Goal: Task Accomplishment & Management: Complete application form

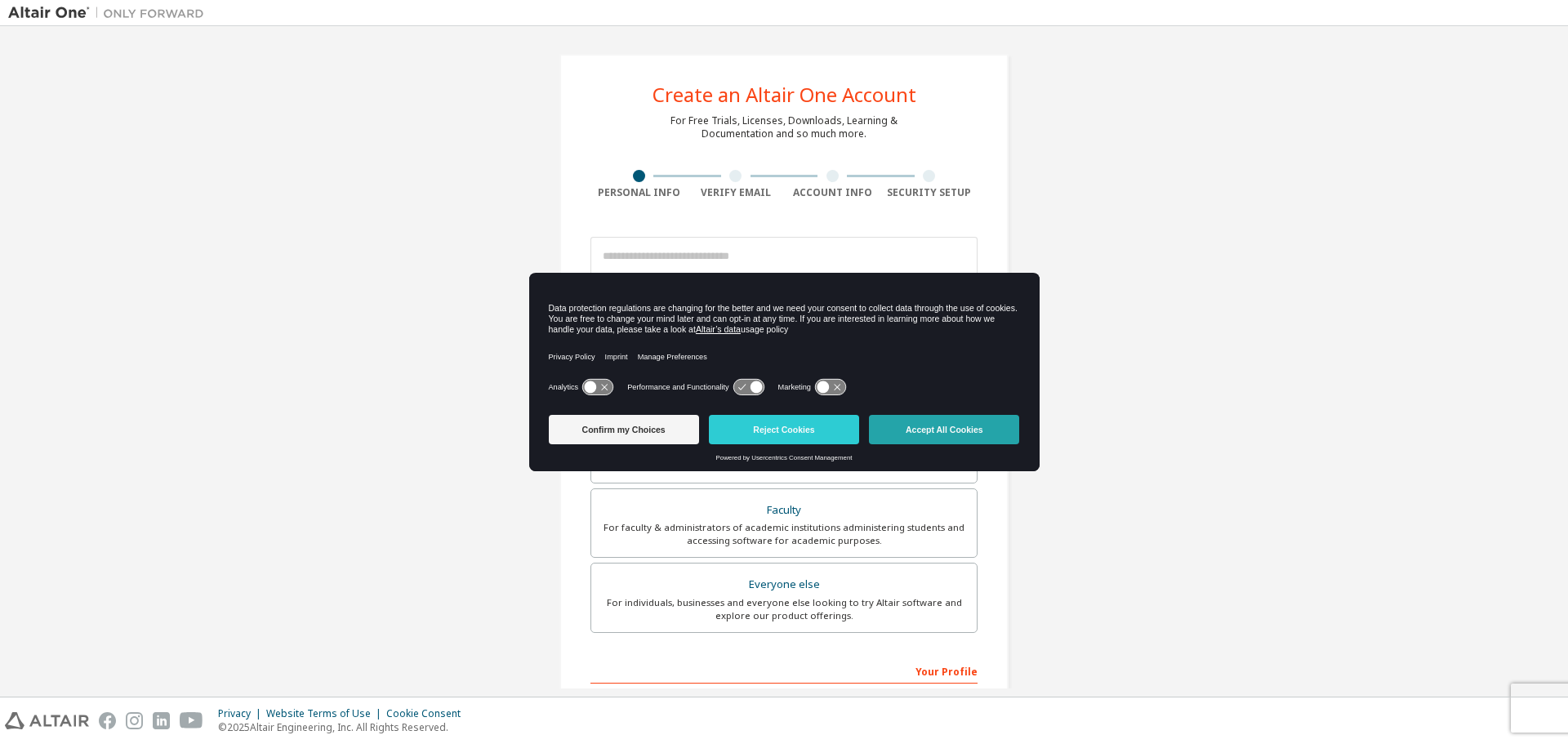
click at [907, 422] on button "Accept All Cookies" at bounding box center [944, 429] width 150 height 30
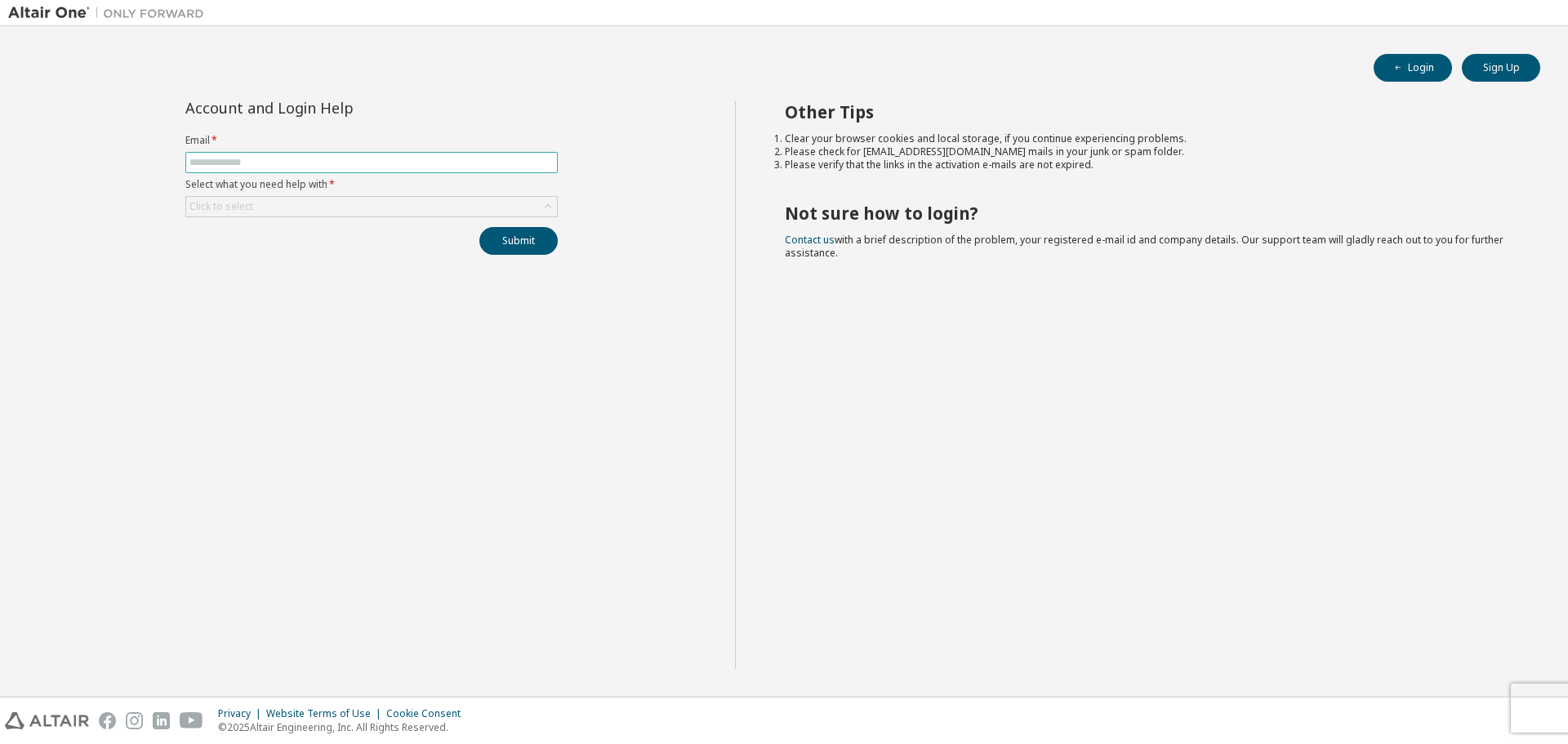
click at [391, 164] on input "text" at bounding box center [371, 162] width 364 height 13
click at [487, 161] on input "text" at bounding box center [371, 162] width 364 height 13
click at [564, 322] on div "Account and Login Help Email * Select what you need help with * Click to select…" at bounding box center [371, 385] width 727 height 568
click at [400, 207] on div "Click to select" at bounding box center [371, 207] width 371 height 20
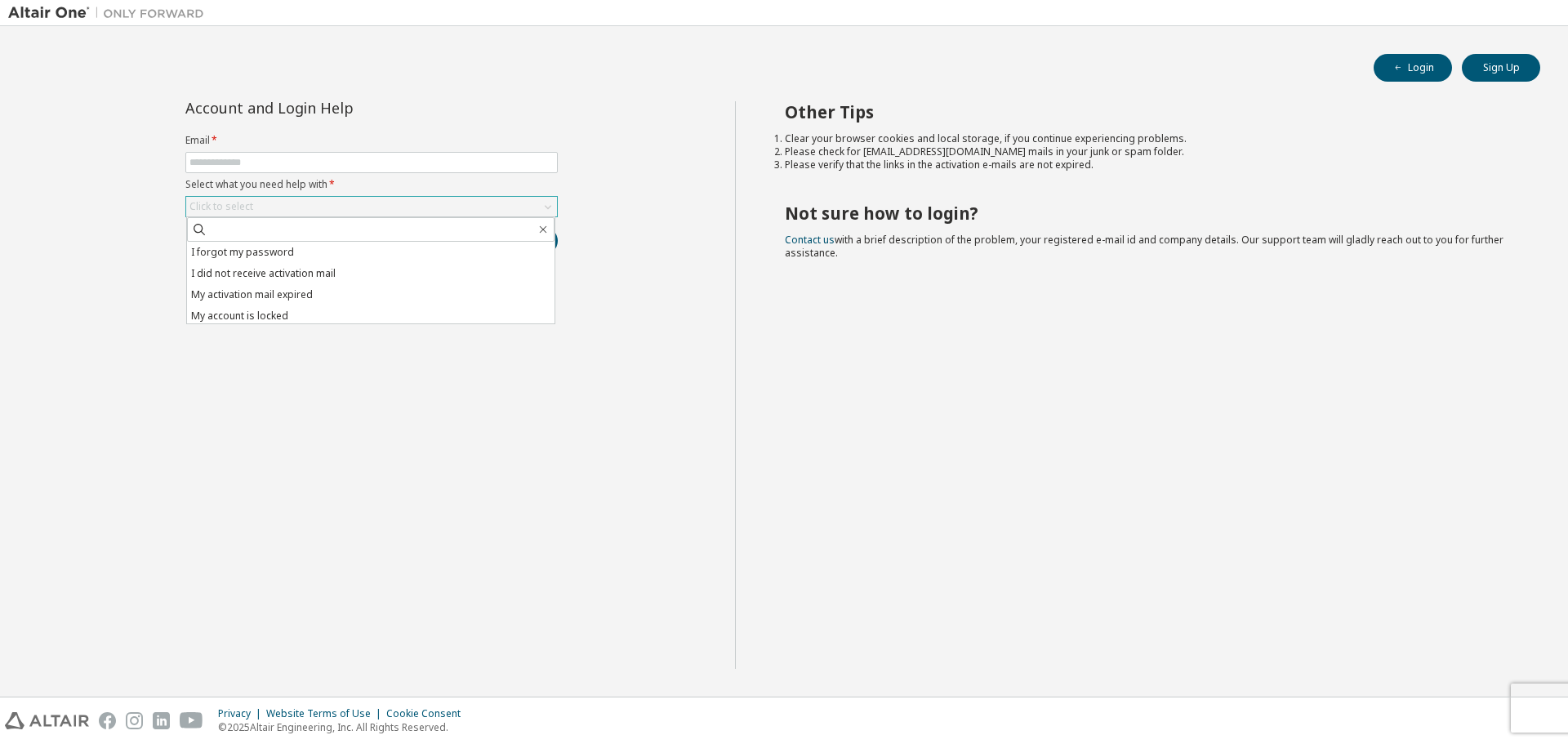
click at [400, 207] on div "Click to select" at bounding box center [371, 207] width 371 height 20
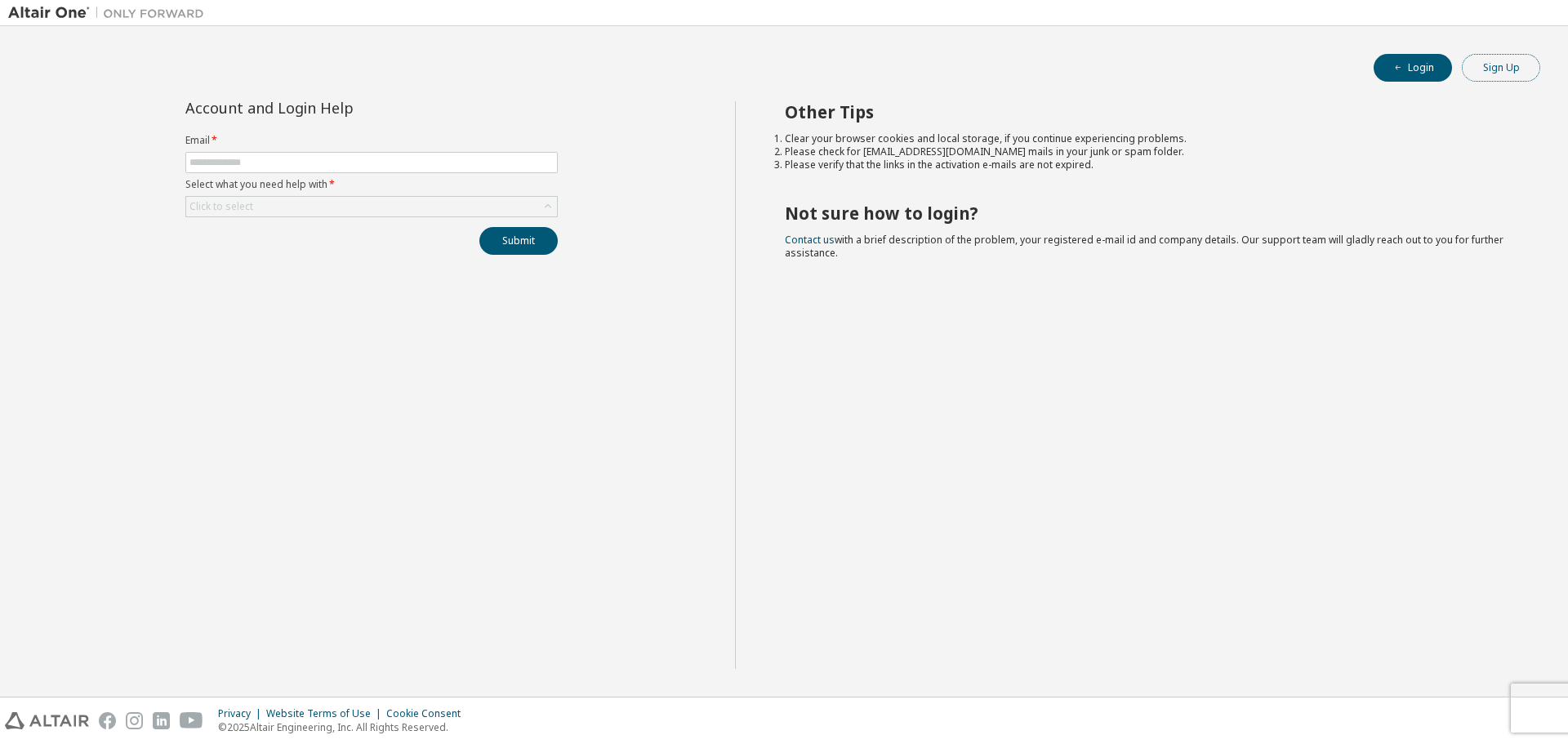
click at [1505, 74] on button "Sign Up" at bounding box center [1501, 67] width 79 height 28
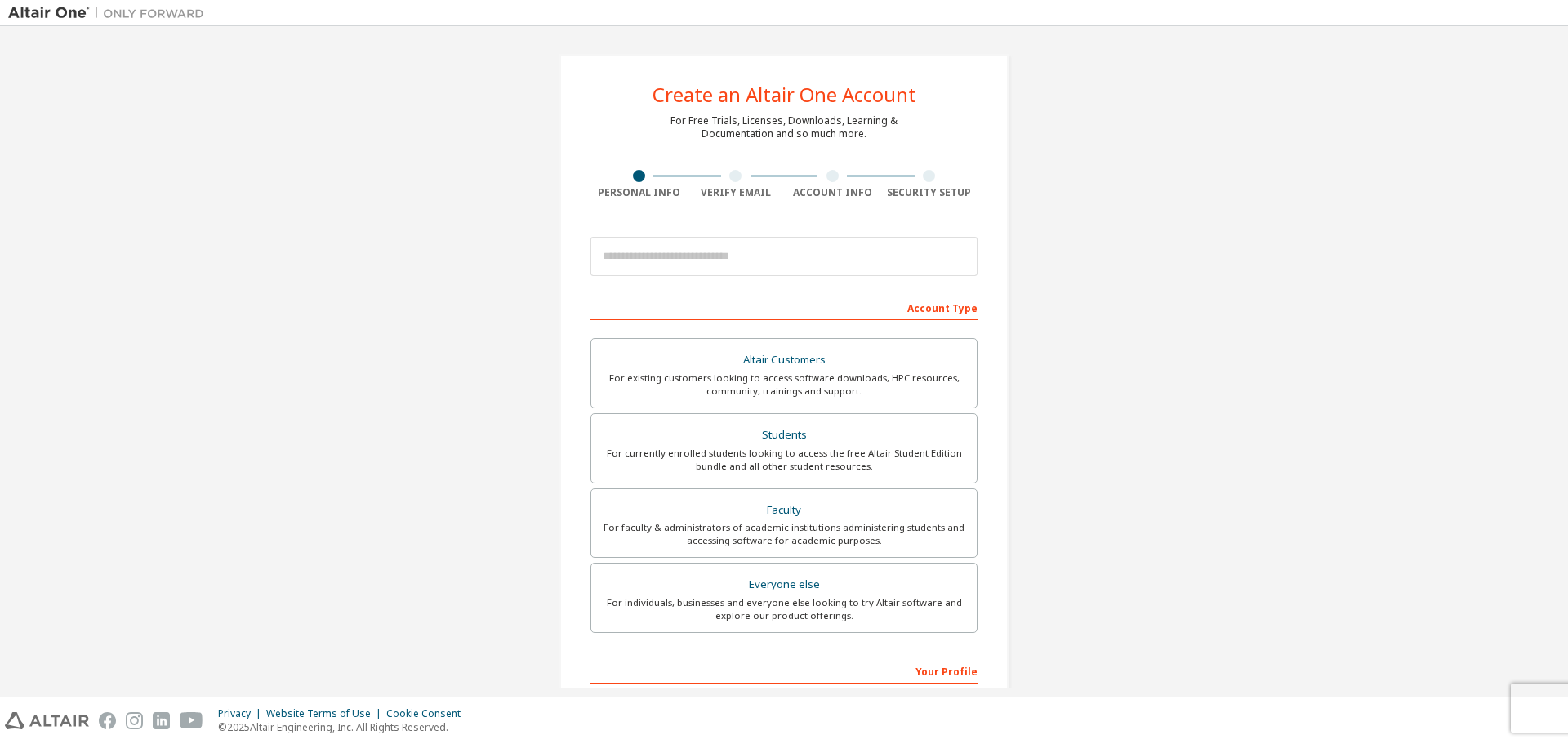
click at [1549, 242] on div "Create an Altair One Account For Free Trials, Licenses, Downloads, Learning & D…" at bounding box center [783, 466] width 1551 height 865
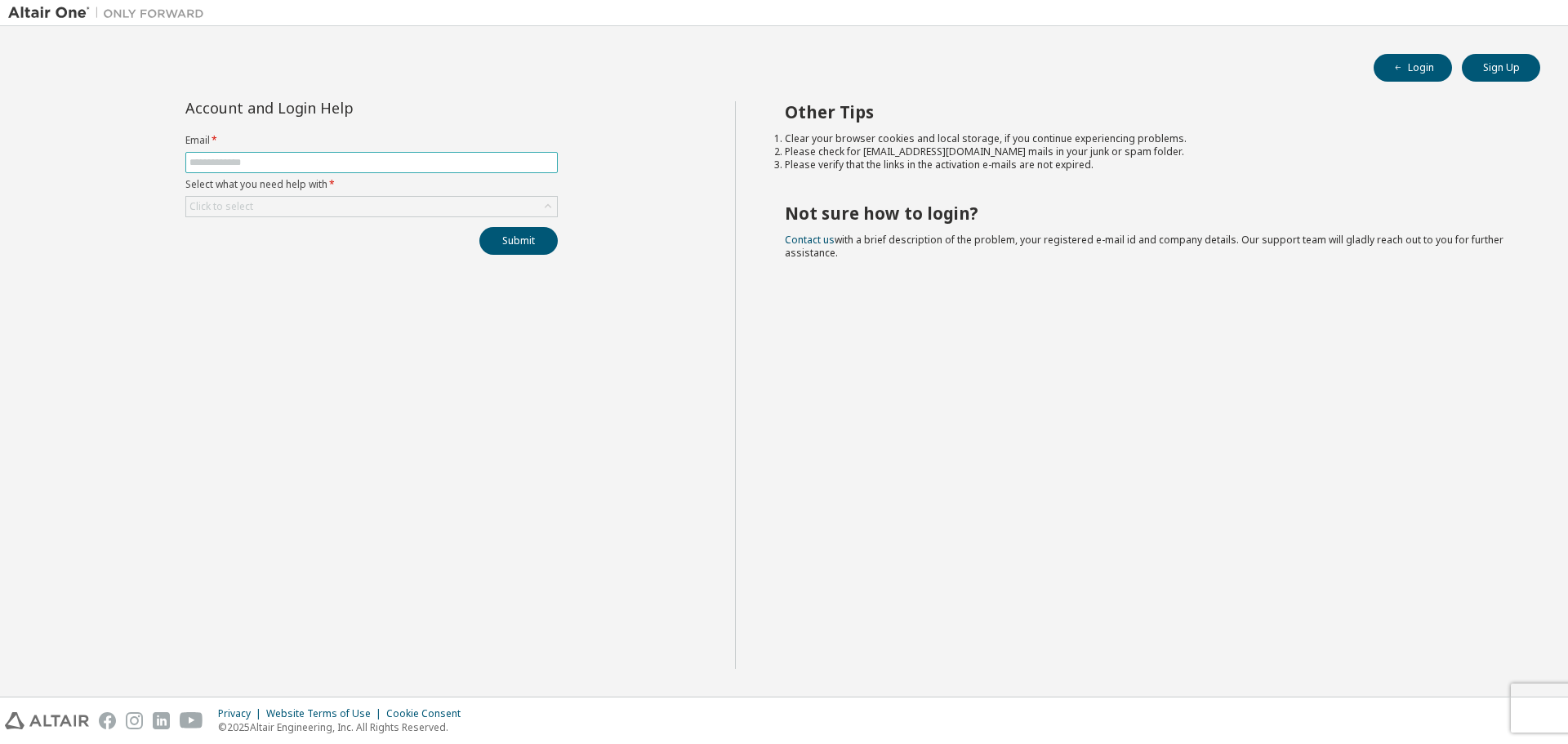
click at [334, 165] on input "text" at bounding box center [371, 162] width 364 height 13
type input "*"
type input "**********"
click at [374, 193] on form "**********" at bounding box center [371, 175] width 372 height 83
click at [367, 203] on div "Click to select" at bounding box center [371, 207] width 371 height 20
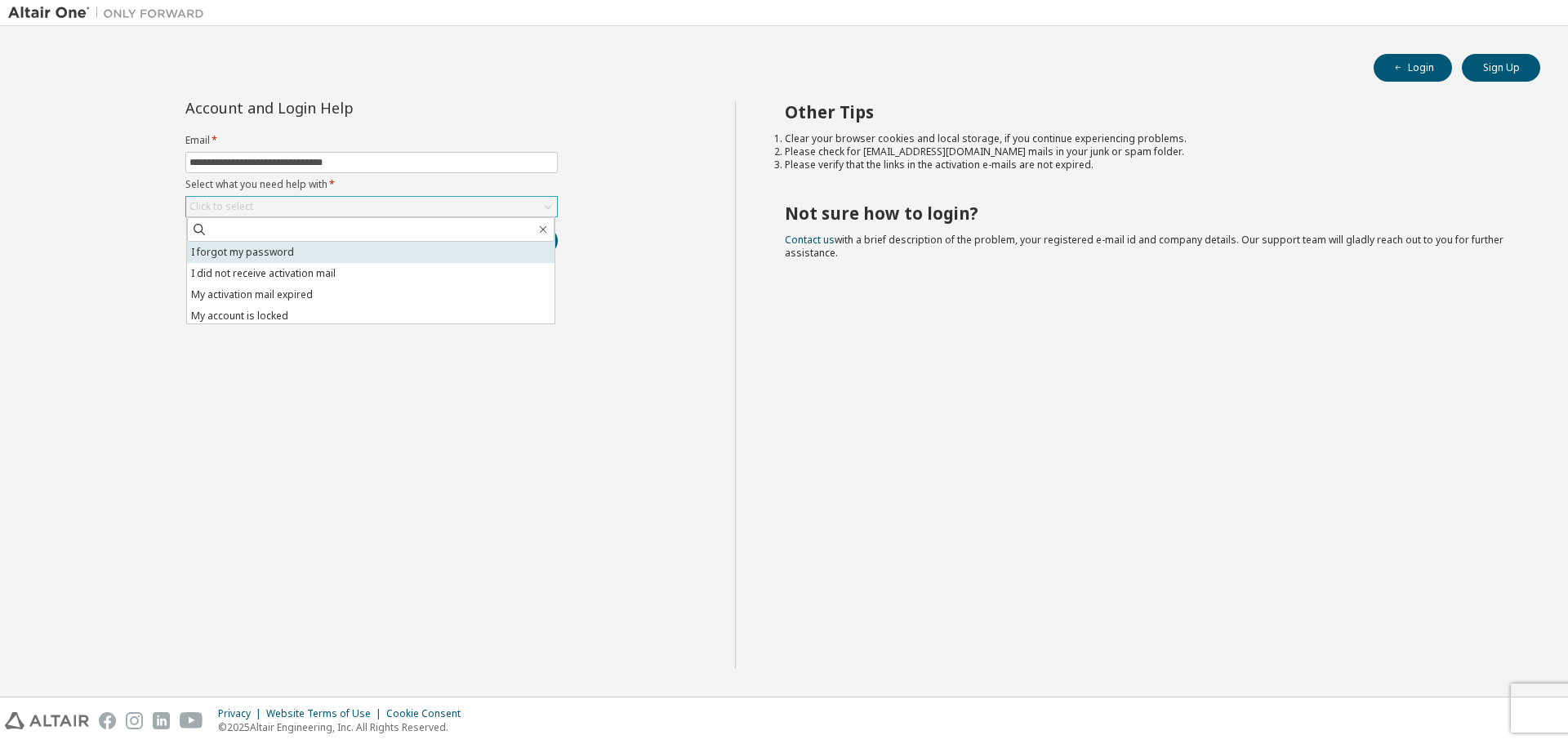
click at [310, 253] on li "I forgot my password" at bounding box center [370, 252] width 367 height 21
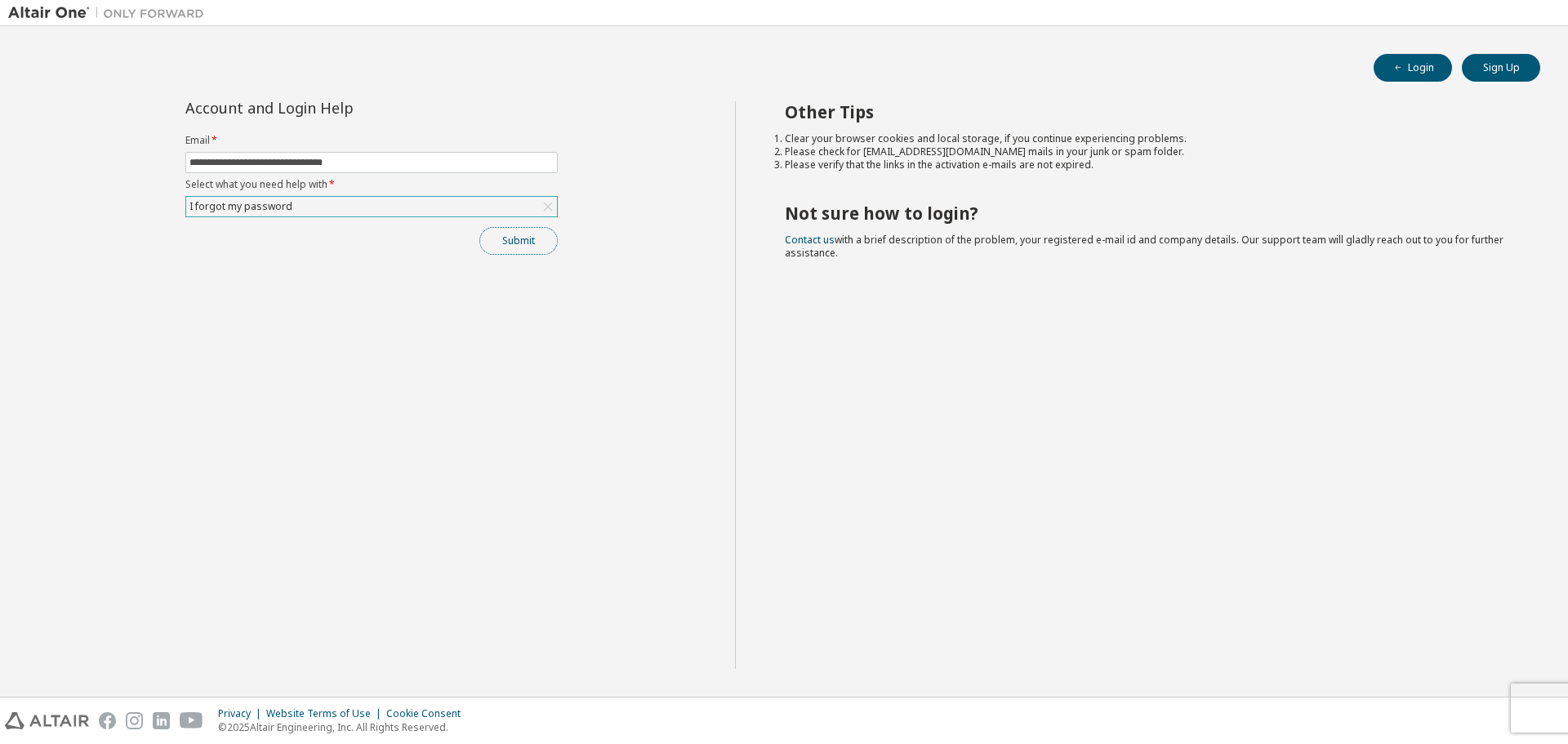
click at [506, 243] on button "Submit" at bounding box center [518, 241] width 79 height 28
click at [520, 246] on button "Submit" at bounding box center [518, 241] width 79 height 28
click at [498, 493] on div "**********" at bounding box center [371, 385] width 727 height 568
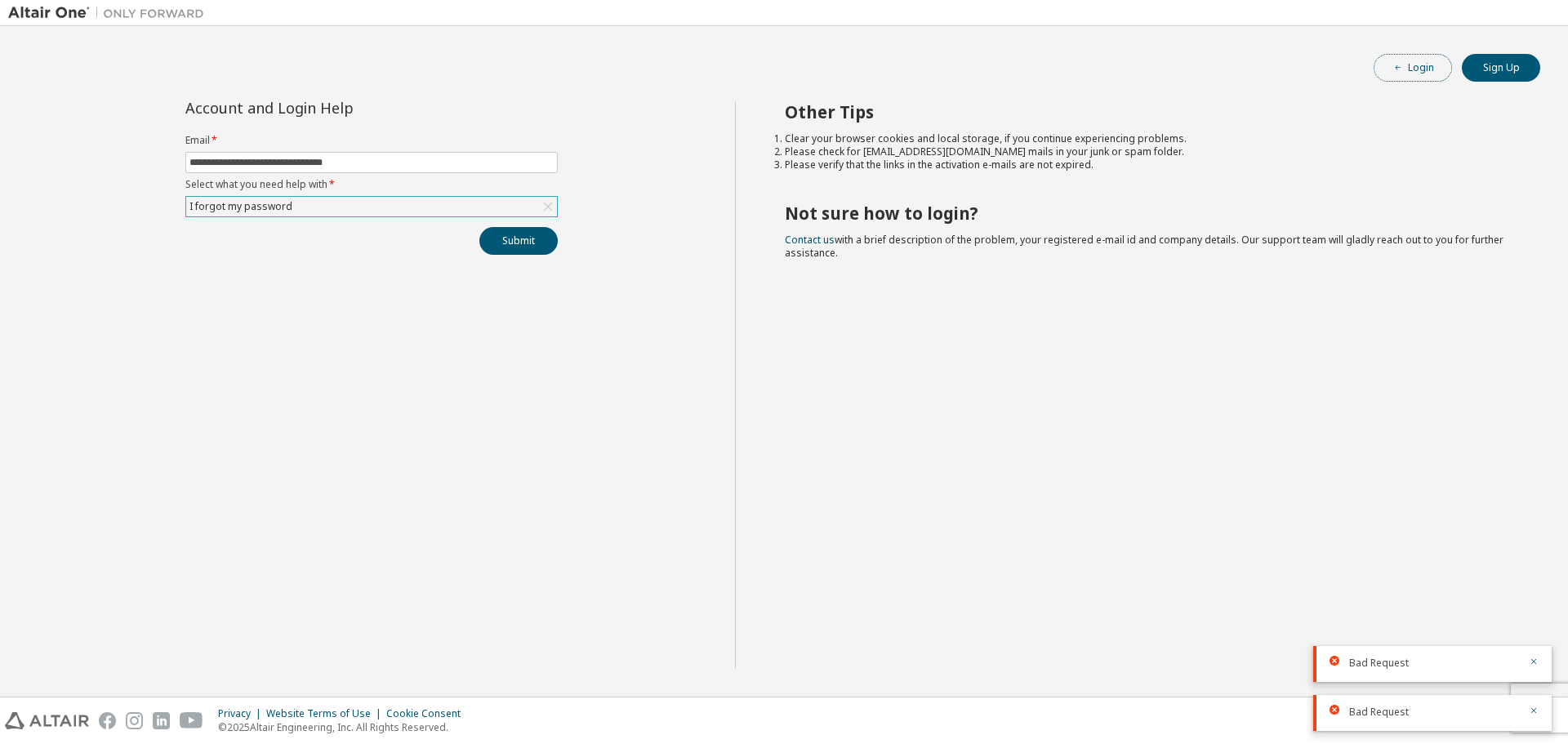
click at [1386, 72] on button "Login" at bounding box center [1412, 67] width 79 height 28
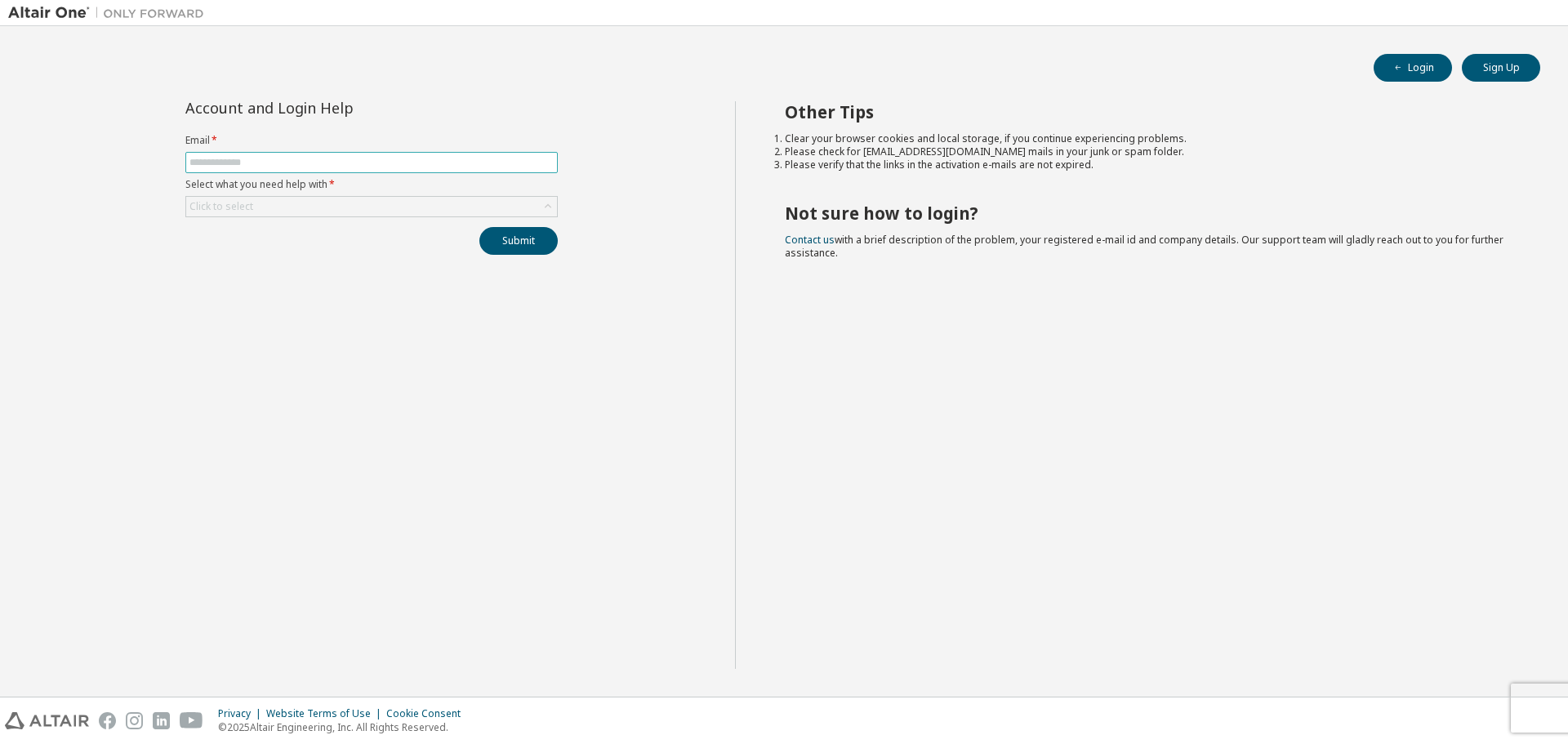
click at [341, 159] on input "text" at bounding box center [371, 162] width 364 height 13
type input "**********"
click at [331, 211] on div "Click to select" at bounding box center [371, 207] width 371 height 20
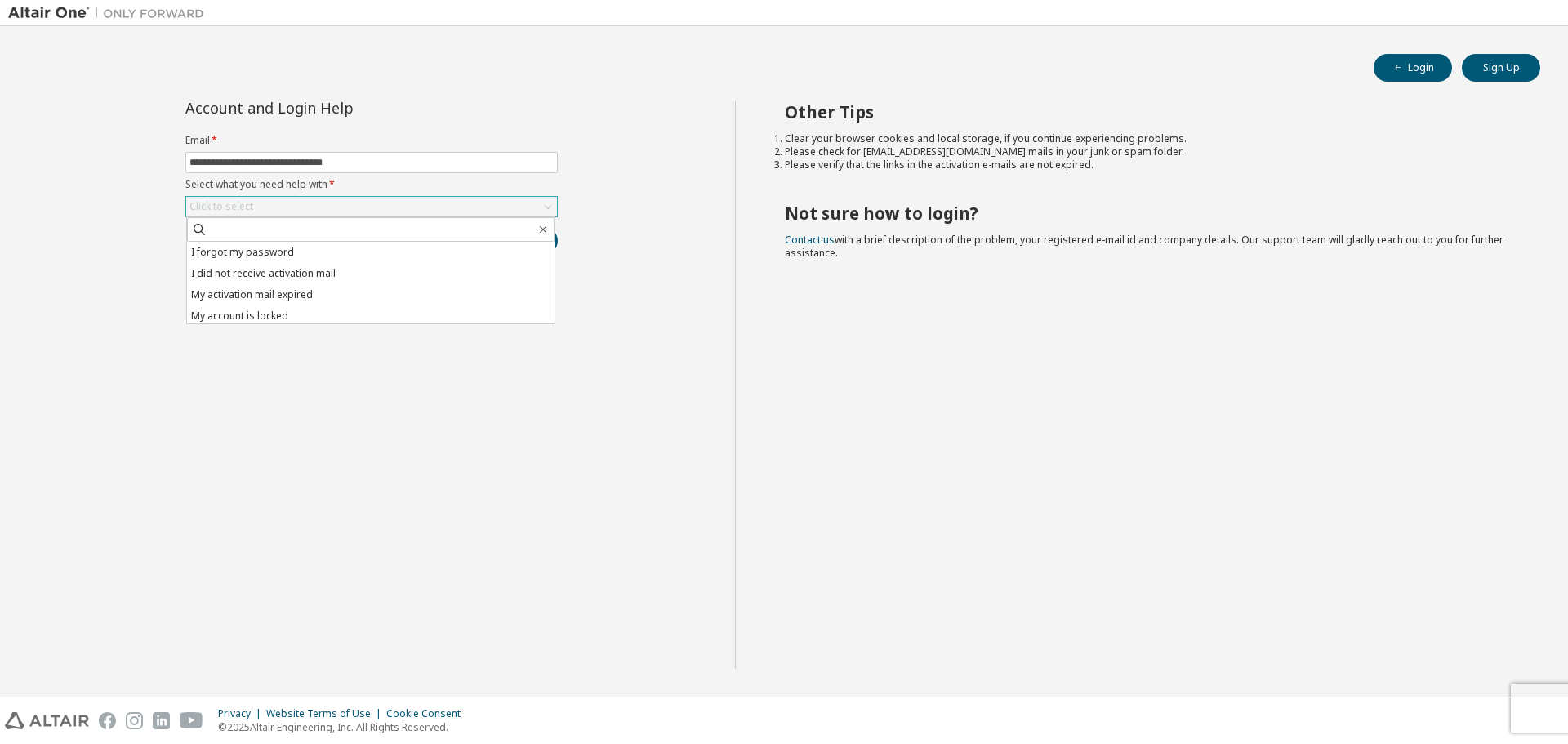
scroll to position [46, 0]
click at [330, 311] on li "I don't know but can't login" at bounding box center [370, 313] width 367 height 21
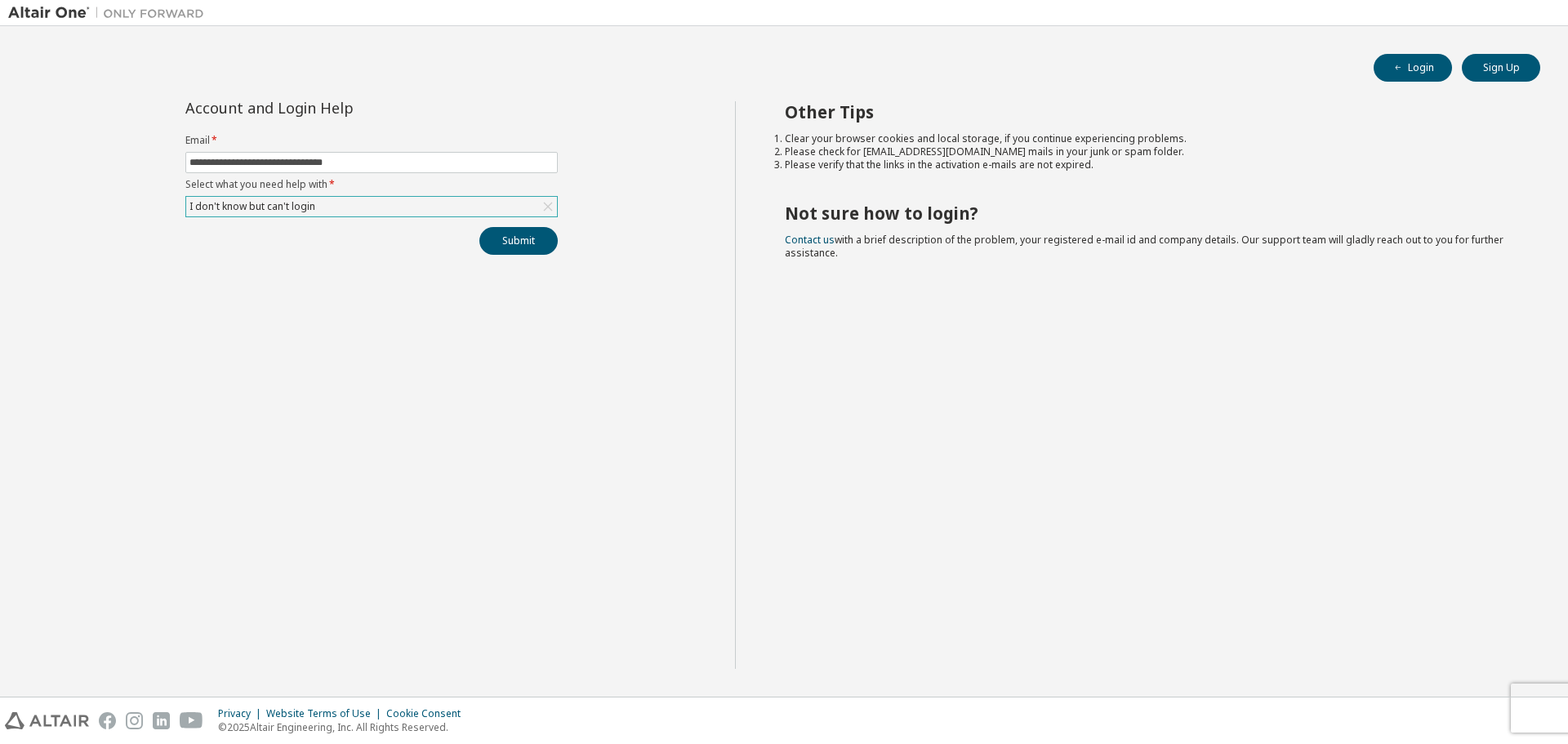
click at [463, 215] on div "I don't know but can't login" at bounding box center [371, 207] width 371 height 20
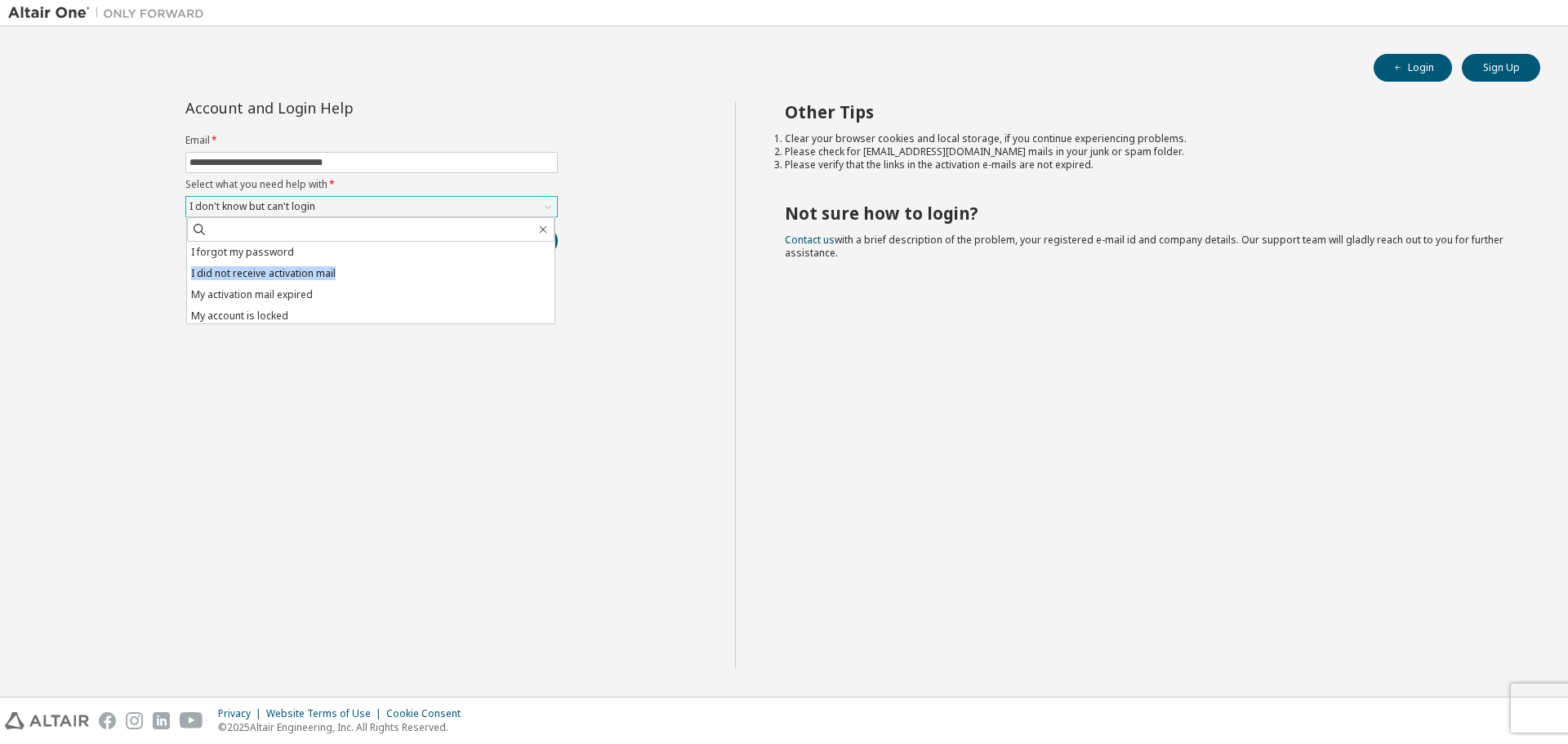
drag, startPoint x: 545, startPoint y: 266, endPoint x: 547, endPoint y: 257, distance: 9.2
click at [547, 257] on ul "I forgot my password I did not receive activation mail My activation mail expir…" at bounding box center [370, 282] width 367 height 81
click at [367, 253] on li "I forgot my password" at bounding box center [370, 252] width 367 height 21
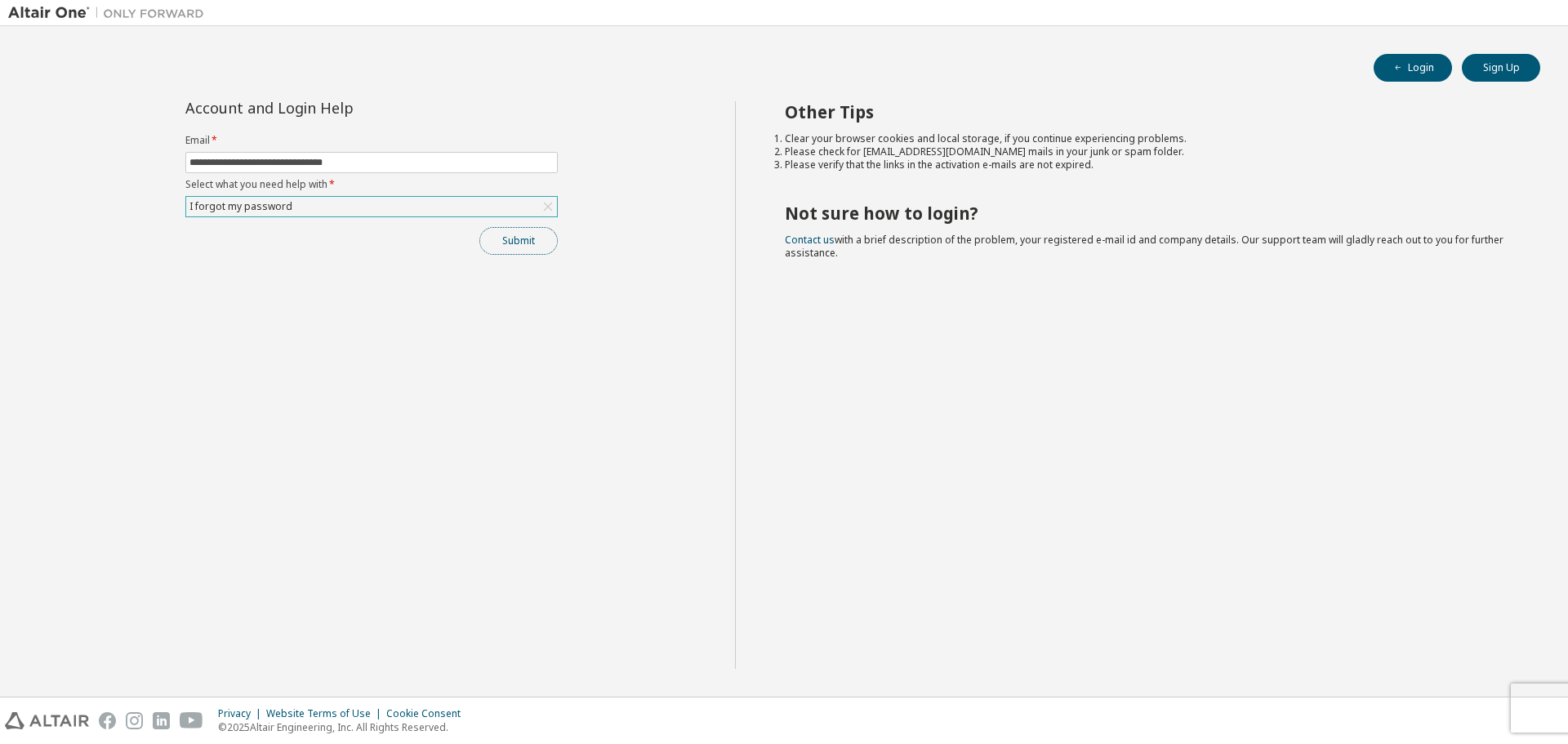
click at [504, 247] on button "Submit" at bounding box center [518, 241] width 79 height 28
click at [538, 292] on div "**********" at bounding box center [371, 385] width 727 height 568
click at [542, 255] on div "**********" at bounding box center [371, 385] width 727 height 568
click at [538, 249] on button "Submit" at bounding box center [518, 241] width 79 height 28
click at [518, 244] on button "Submit" at bounding box center [518, 241] width 79 height 28
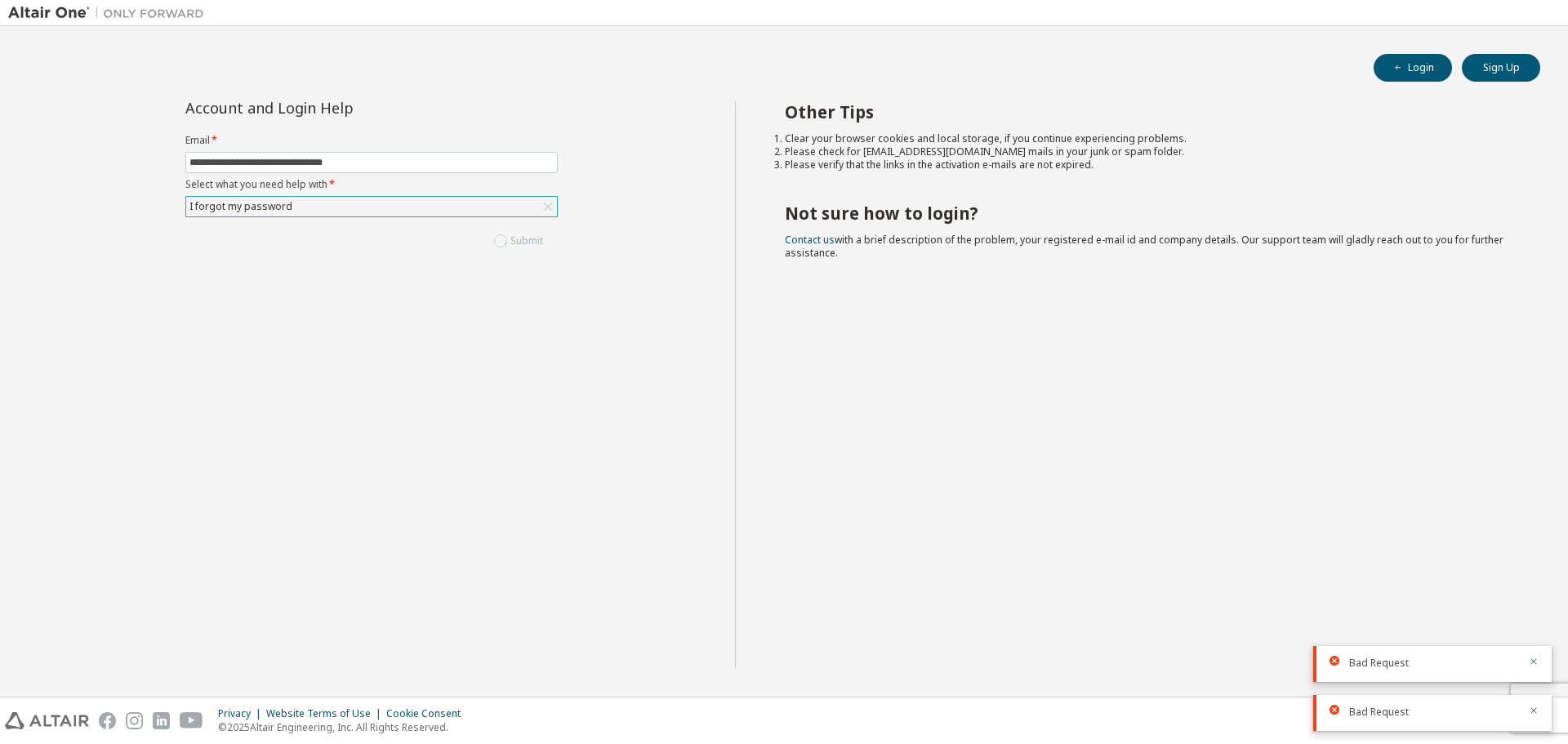
click at [518, 244] on div "Submit" at bounding box center [371, 241] width 372 height 28
click at [518, 244] on button "Submit" at bounding box center [518, 241] width 79 height 28
click at [518, 244] on div "Submit" at bounding box center [371, 241] width 372 height 28
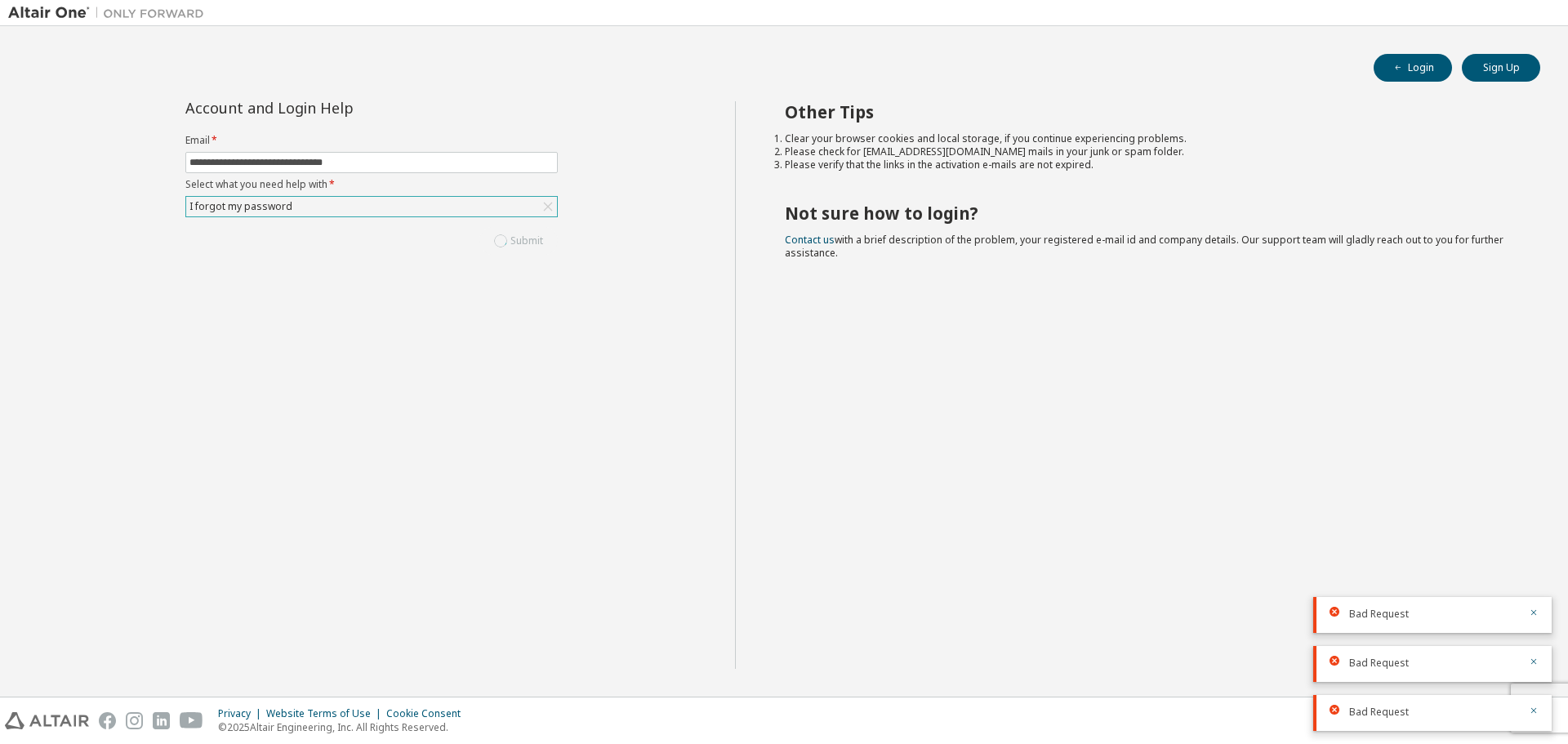
click at [518, 245] on div "Submit" at bounding box center [371, 241] width 372 height 28
click at [518, 248] on div "Submit" at bounding box center [371, 241] width 372 height 28
click at [520, 249] on div "Submit" at bounding box center [371, 241] width 372 height 28
click at [520, 249] on button "Submit" at bounding box center [518, 241] width 79 height 28
click at [520, 249] on div "Submit" at bounding box center [371, 241] width 372 height 28
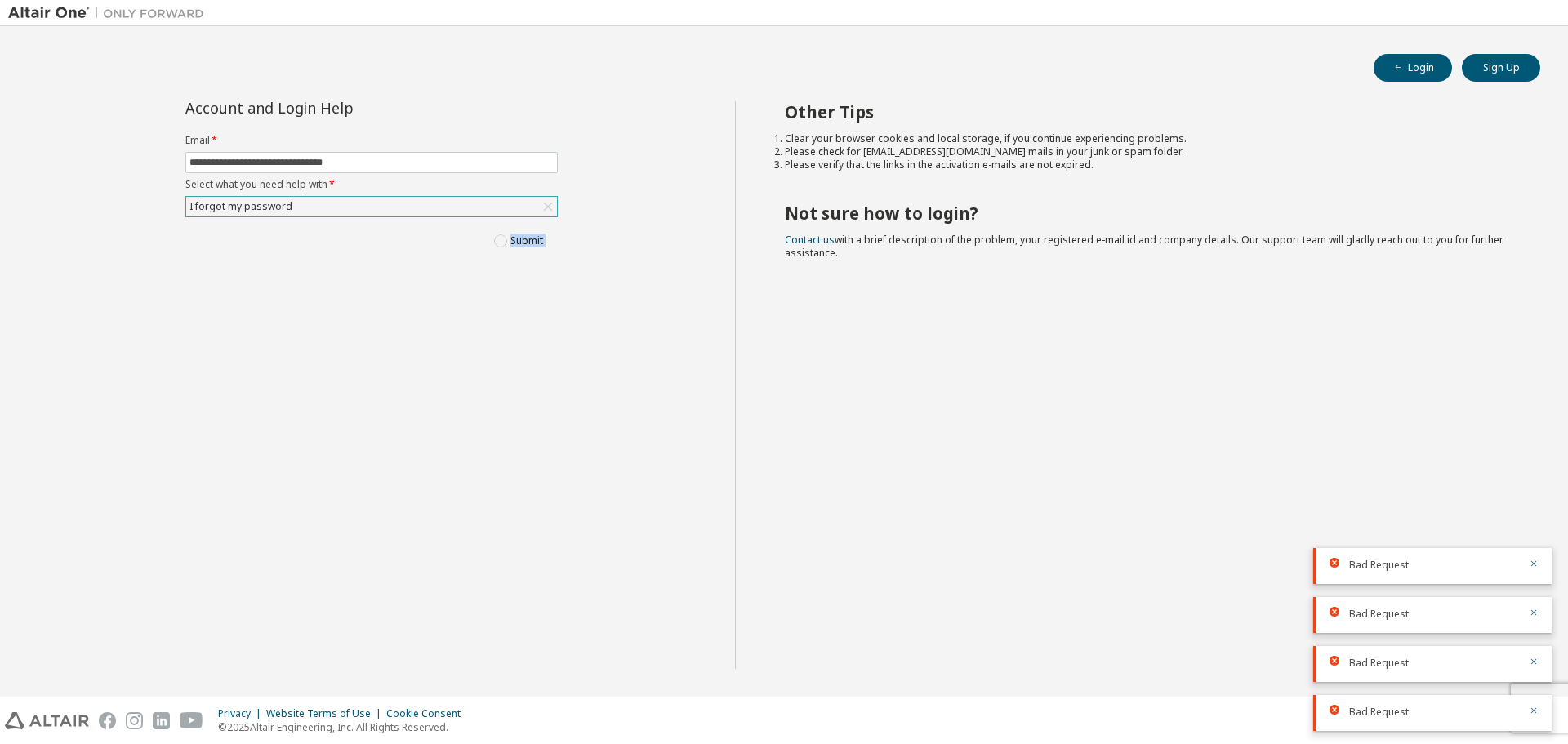
click at [521, 250] on div "Submit" at bounding box center [371, 241] width 372 height 28
click at [521, 250] on button "Submit" at bounding box center [518, 241] width 79 height 28
click at [521, 250] on div "Submit" at bounding box center [371, 241] width 372 height 28
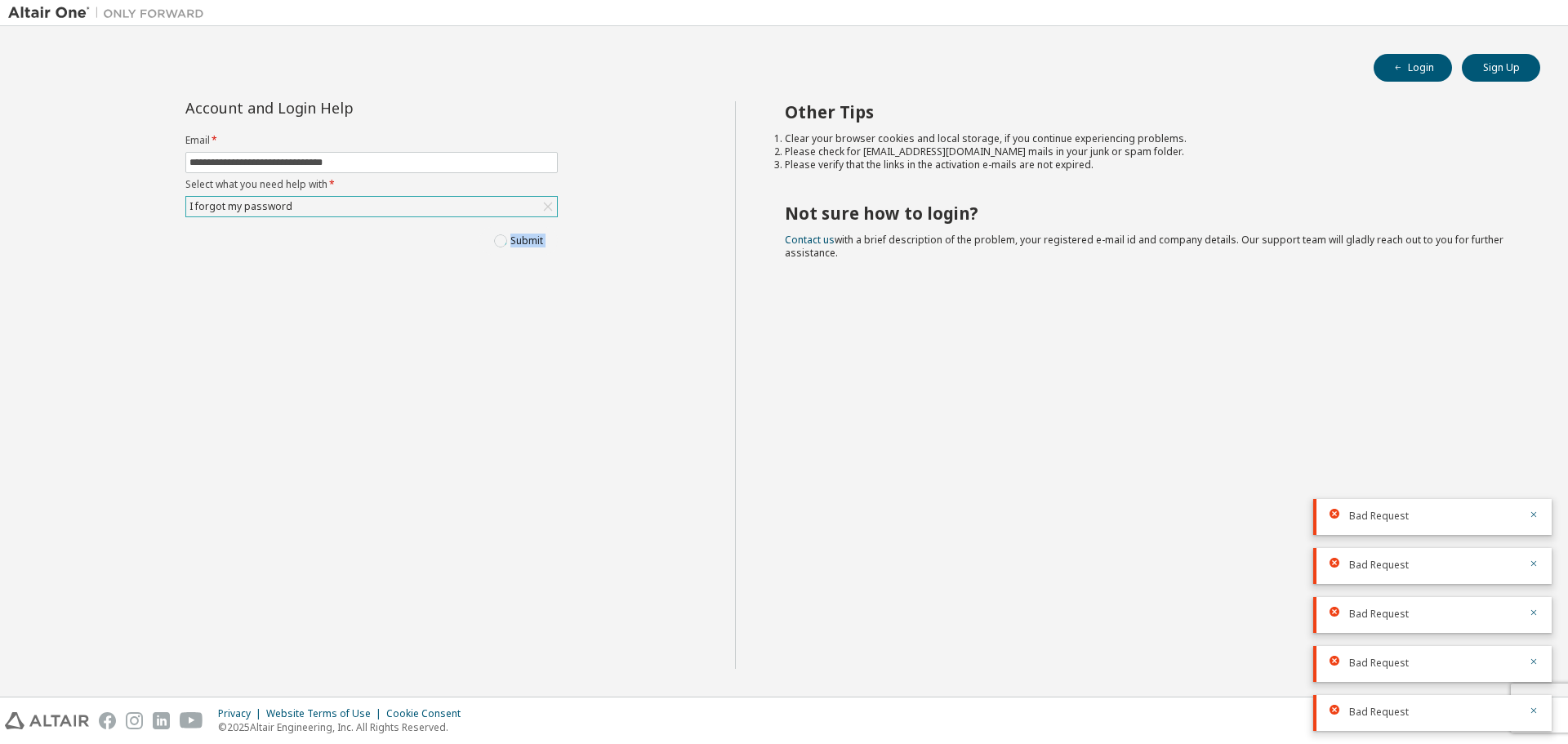
click at [521, 250] on div "Submit" at bounding box center [371, 241] width 372 height 28
click at [521, 250] on button "Submit" at bounding box center [518, 241] width 79 height 28
click at [521, 250] on div "Submit" at bounding box center [371, 241] width 372 height 28
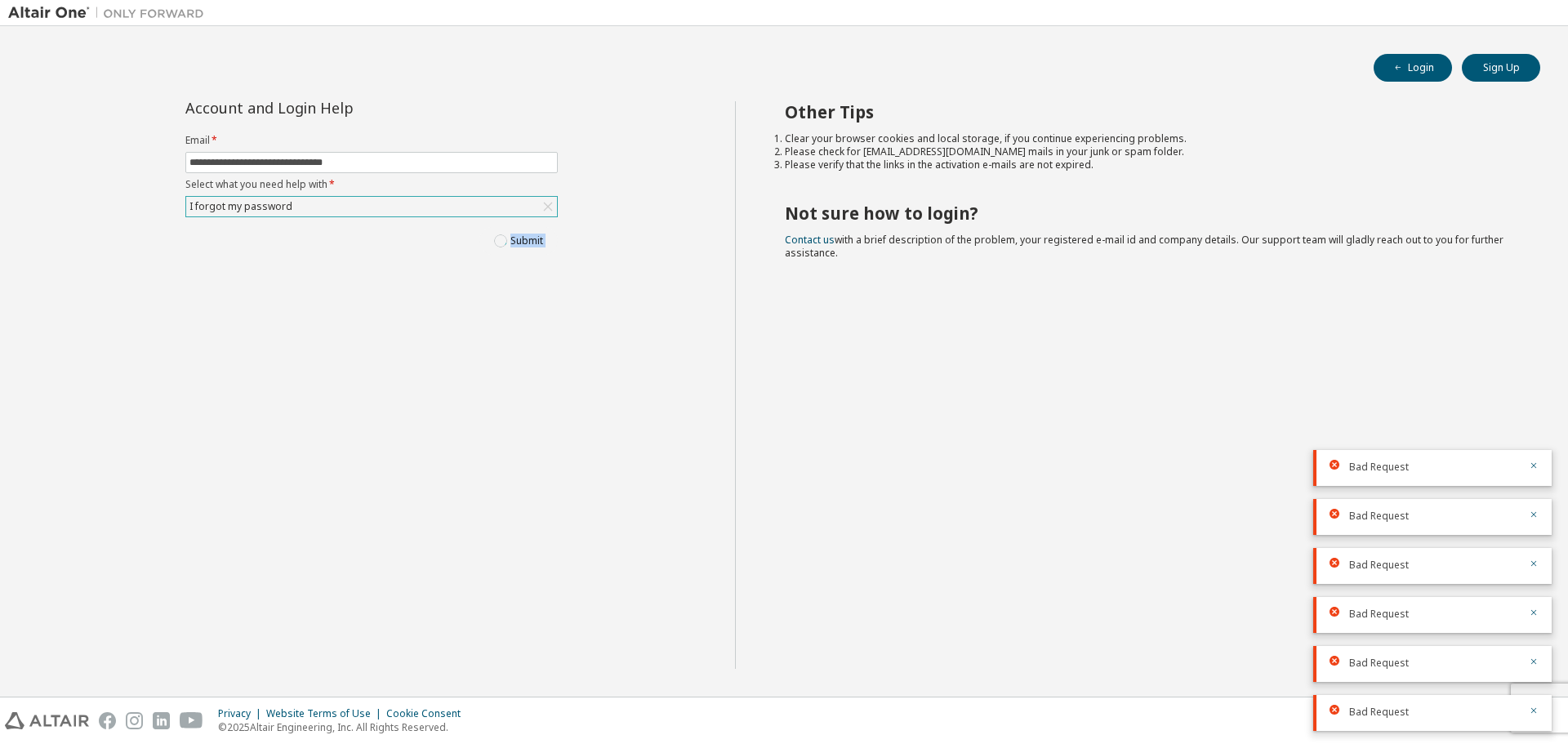
click at [522, 250] on div "Submit" at bounding box center [371, 241] width 372 height 28
click at [522, 250] on button "Submit" at bounding box center [518, 241] width 79 height 28
click at [522, 250] on div "Submit" at bounding box center [371, 241] width 372 height 28
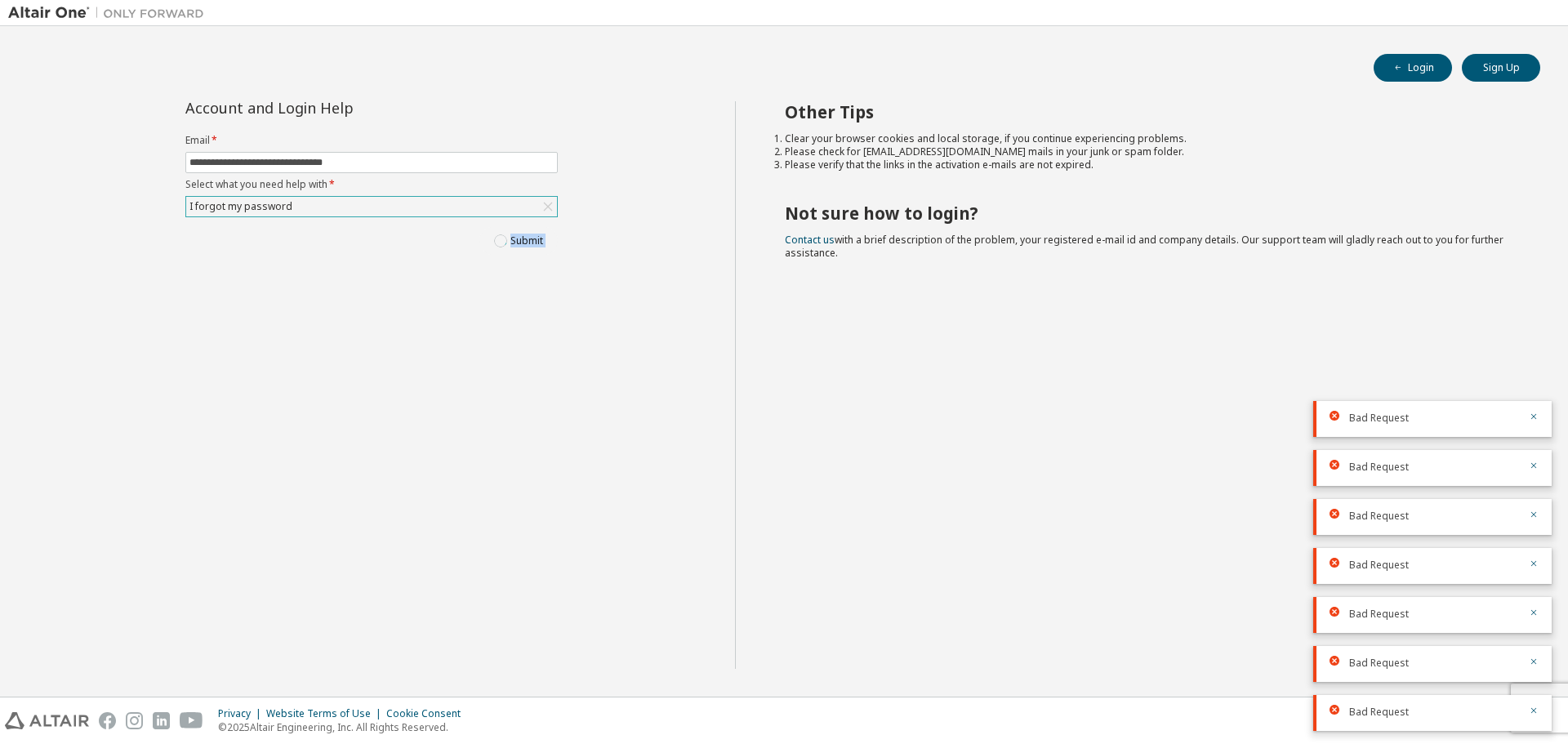
click at [522, 250] on div "Submit" at bounding box center [371, 241] width 372 height 28
click at [821, 241] on link "Contact us" at bounding box center [810, 240] width 50 height 14
click at [1490, 70] on button "Sign Up" at bounding box center [1501, 67] width 79 height 28
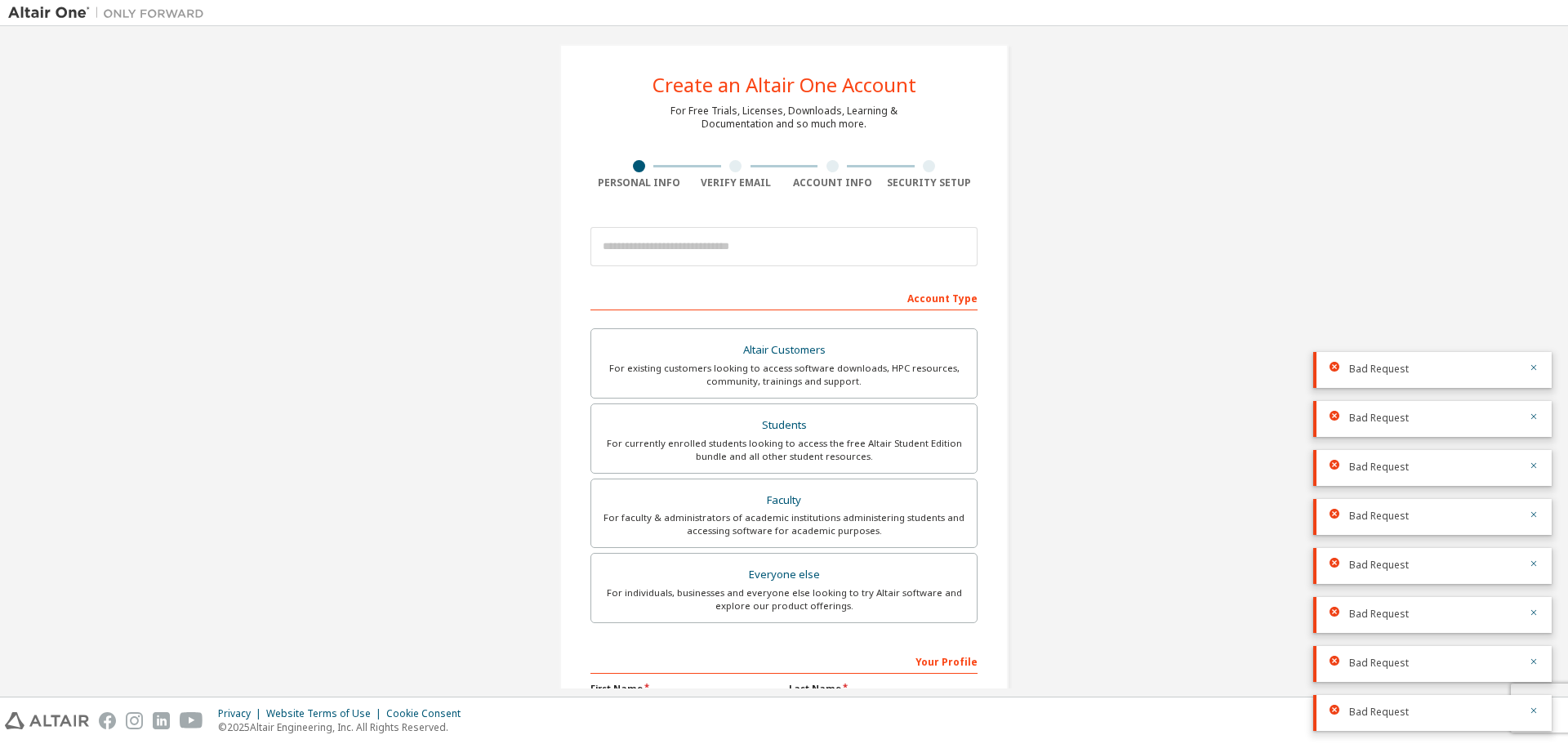
scroll to position [21, 0]
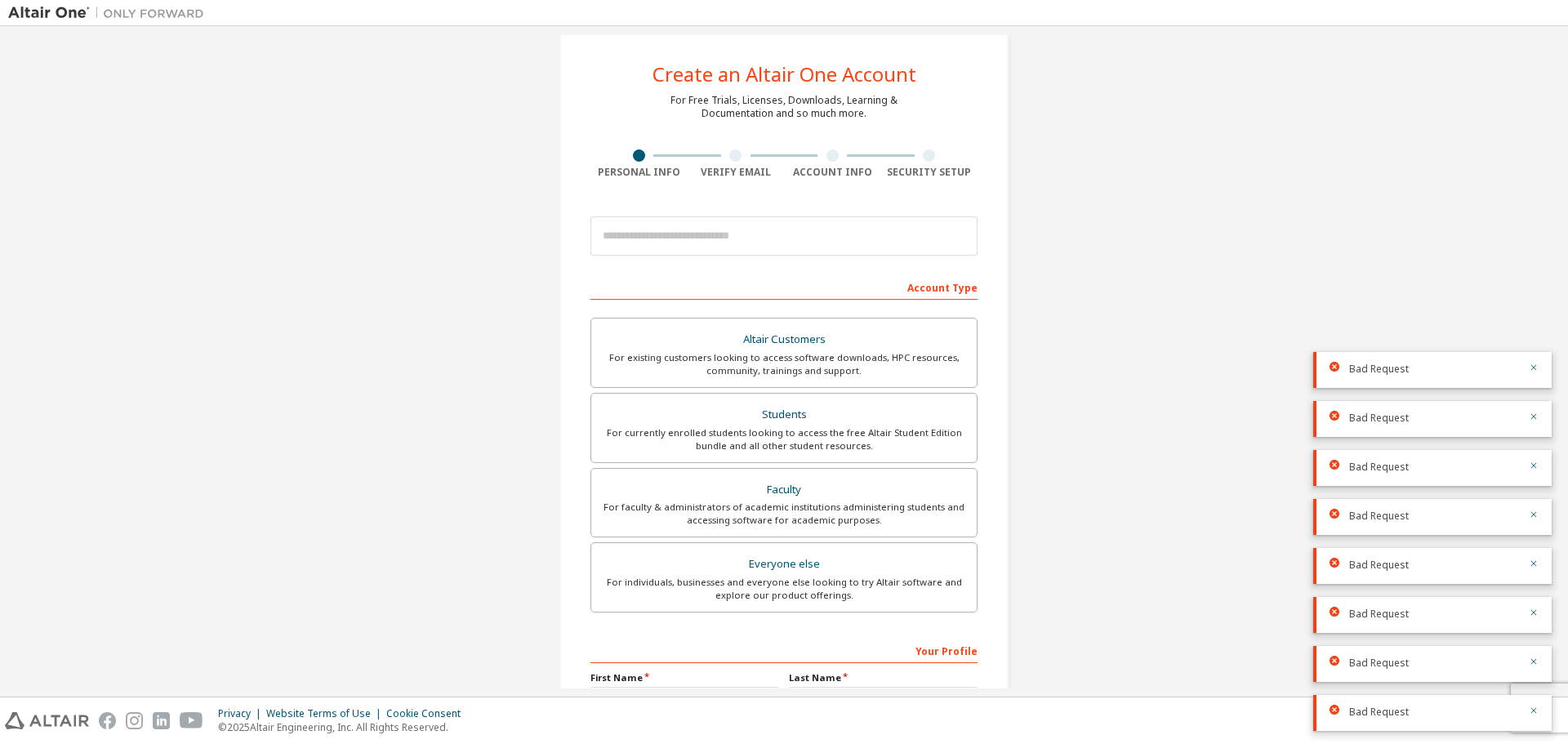
click at [852, 263] on div at bounding box center [783, 236] width 387 height 55
click at [854, 242] on input "email" at bounding box center [783, 236] width 387 height 39
type input "**********"
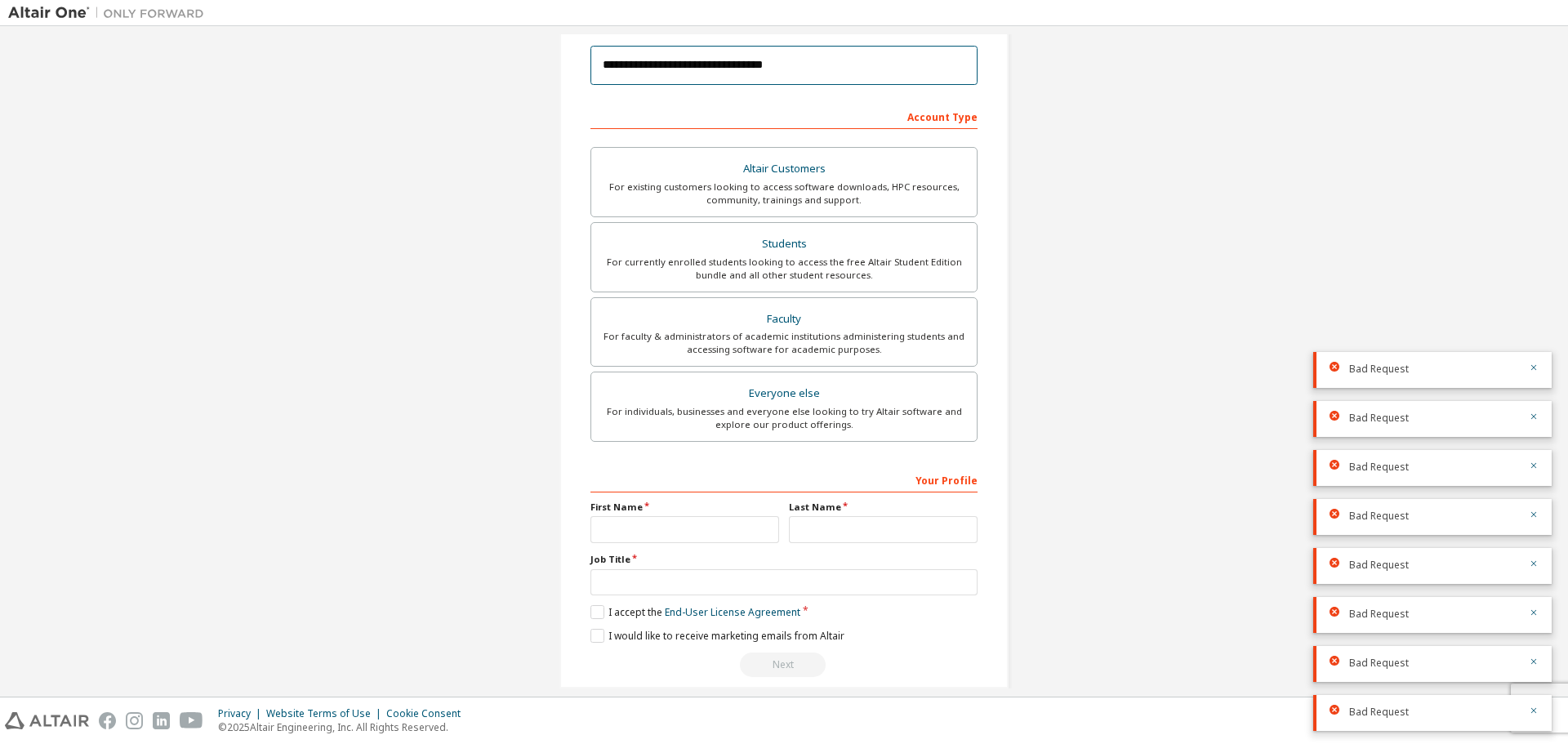
scroll to position [192, 0]
drag, startPoint x: 912, startPoint y: 572, endPoint x: 901, endPoint y: 584, distance: 16.3
click at [912, 573] on input "text" at bounding box center [783, 582] width 387 height 27
click at [901, 584] on input "text" at bounding box center [783, 582] width 387 height 27
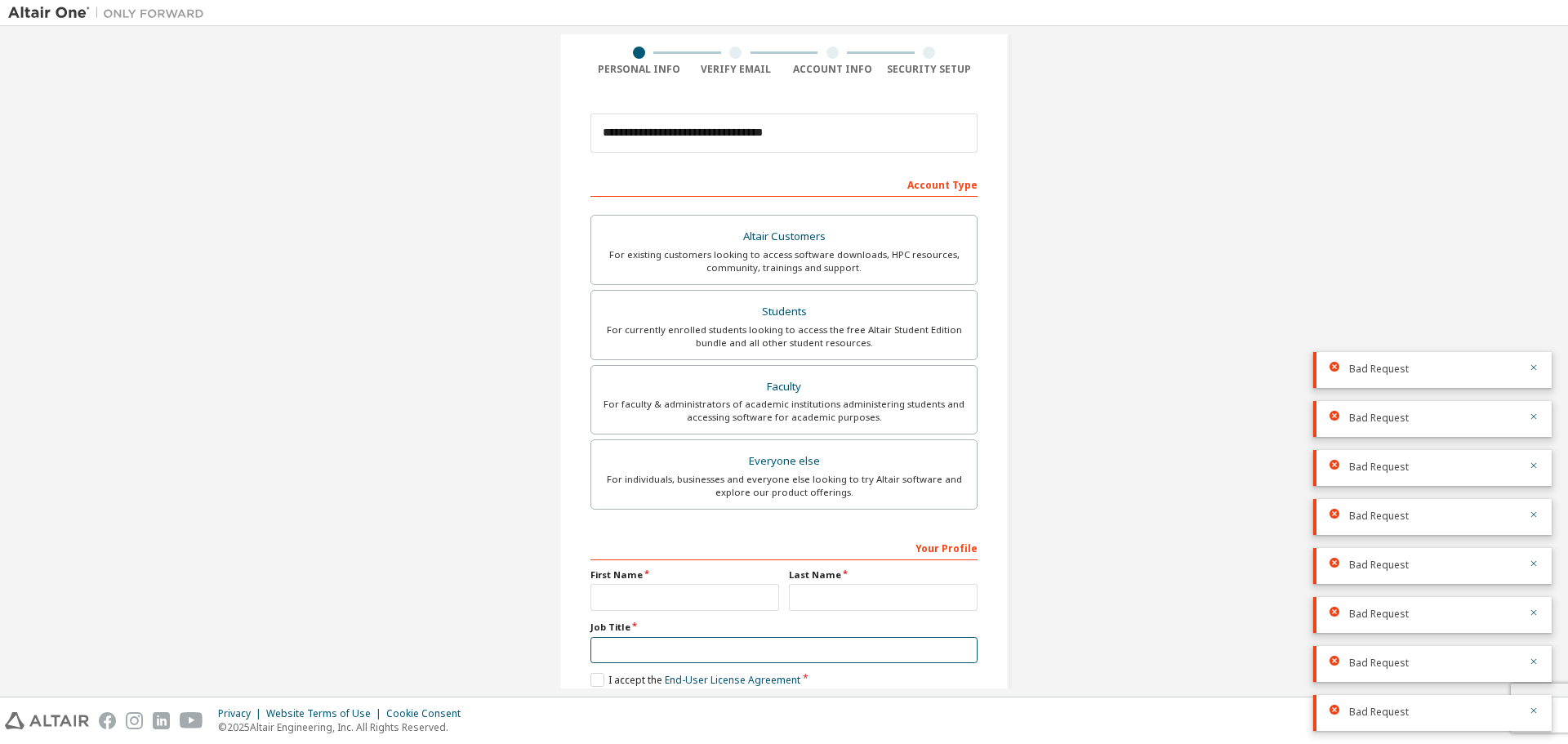
scroll to position [126, 0]
click at [781, 327] on div "For currently enrolled students looking to access the free Altair Student Editi…" at bounding box center [783, 334] width 366 height 26
click at [938, 554] on div "Your Profile" at bounding box center [783, 545] width 387 height 26
click at [888, 546] on div "Your Profile" at bounding box center [783, 545] width 387 height 26
click at [1532, 372] on button "button" at bounding box center [1533, 369] width 10 height 14
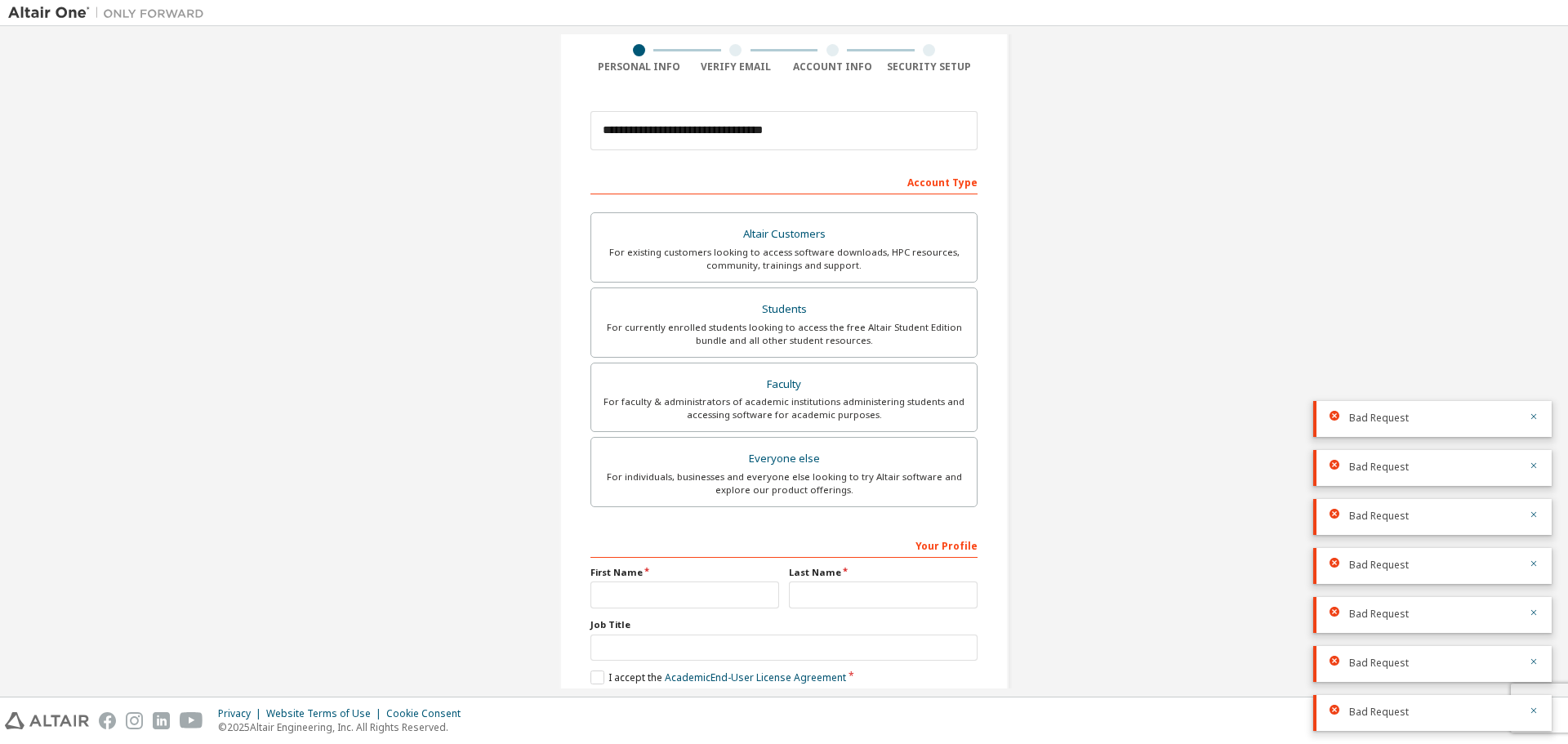
click at [1528, 410] on div "Bad Request" at bounding box center [1432, 418] width 239 height 36
click at [1530, 424] on button "button" at bounding box center [1533, 418] width 10 height 14
drag, startPoint x: 1530, startPoint y: 424, endPoint x: 1528, endPoint y: 474, distance: 50.0
click at [1530, 447] on button "button" at bounding box center [1533, 454] width 10 height 14
click at [1529, 474] on div at bounding box center [1529, 467] width 20 height 14
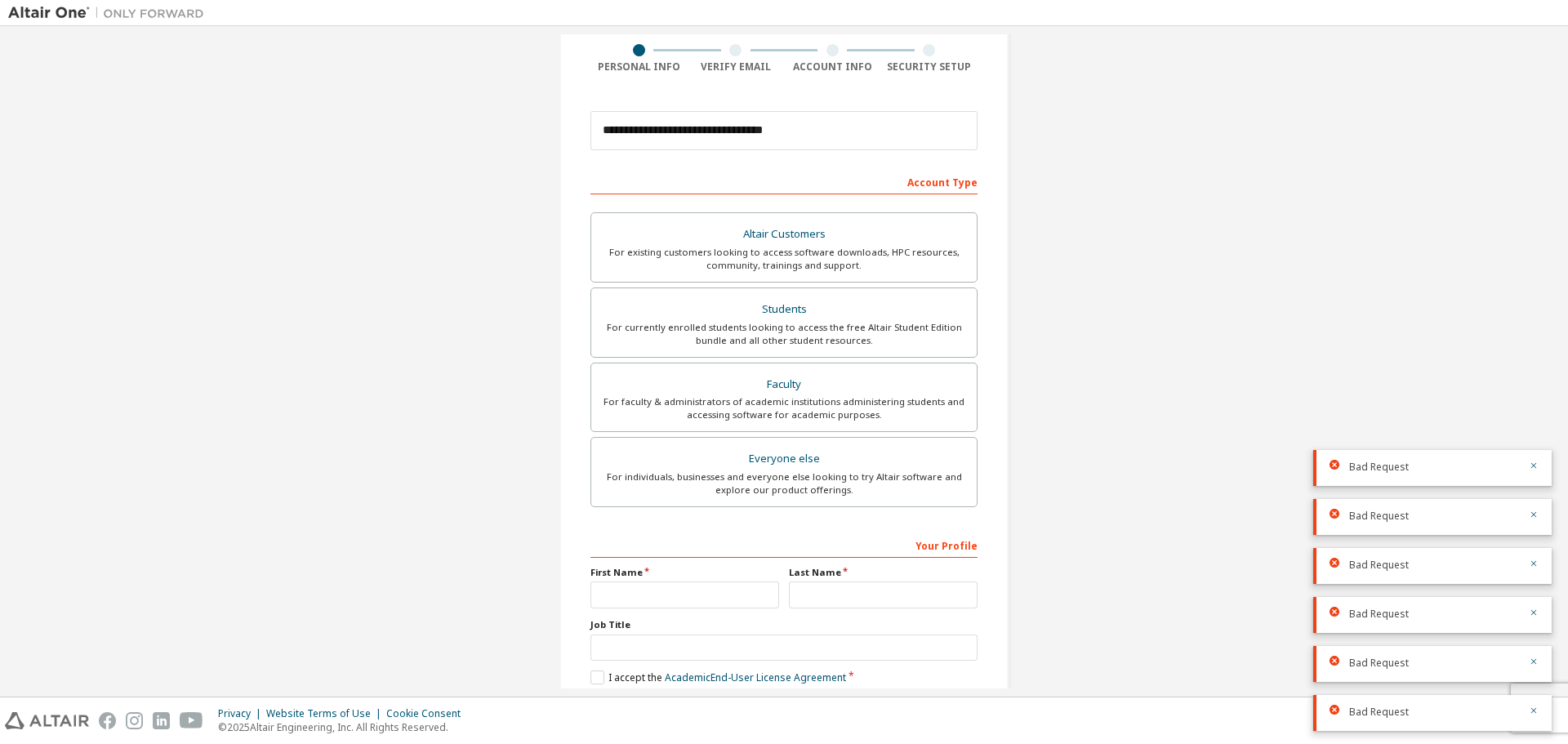
drag, startPoint x: 1530, startPoint y: 468, endPoint x: 1523, endPoint y: 514, distance: 46.5
click at [1530, 469] on icon "button" at bounding box center [1533, 465] width 10 height 10
click at [1533, 518] on icon "button" at bounding box center [1533, 514] width 10 height 10
click at [1530, 558] on div "Bad Request" at bounding box center [1432, 566] width 239 height 36
click at [1530, 570] on button "button" at bounding box center [1533, 565] width 10 height 14
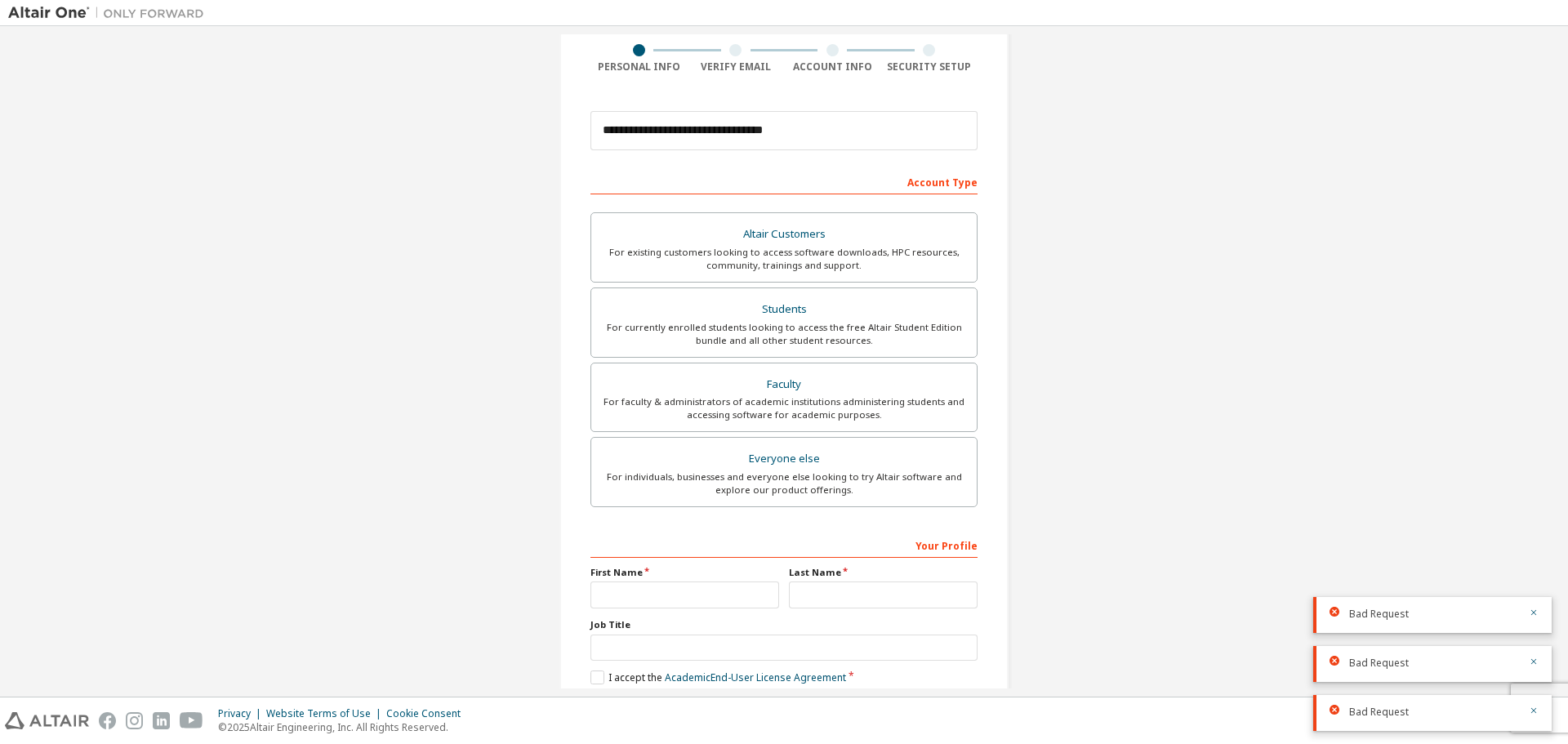
click at [1534, 623] on div "Bad Request" at bounding box center [1432, 615] width 239 height 36
click at [1534, 621] on button "button" at bounding box center [1533, 614] width 10 height 14
click at [1530, 655] on button "button" at bounding box center [1533, 663] width 10 height 14
drag, startPoint x: 1530, startPoint y: 664, endPoint x: 1531, endPoint y: 705, distance: 41.0
click at [1530, 692] on button "button" at bounding box center [1533, 699] width 10 height 14
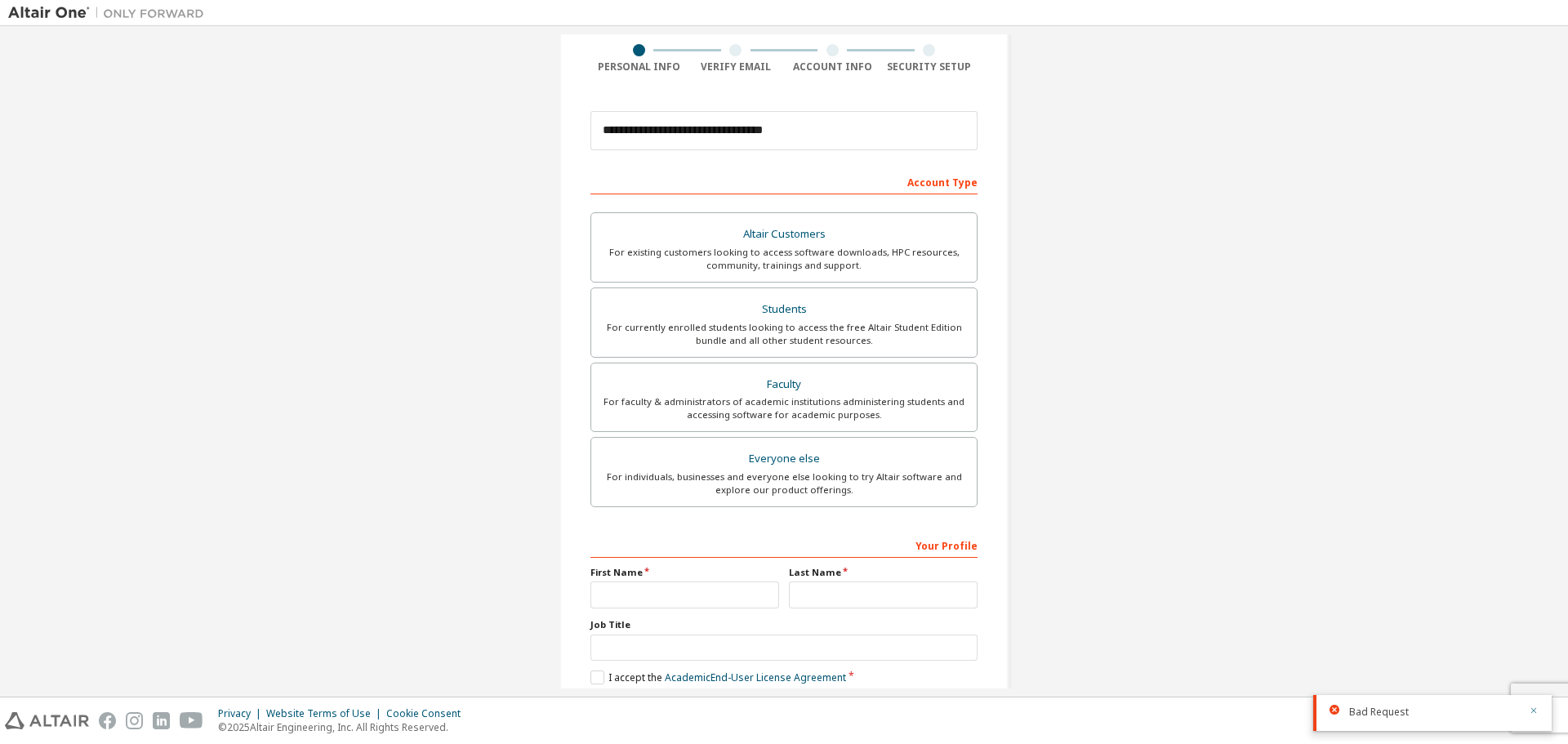
click at [1536, 712] on icon "button" at bounding box center [1533, 710] width 10 height 10
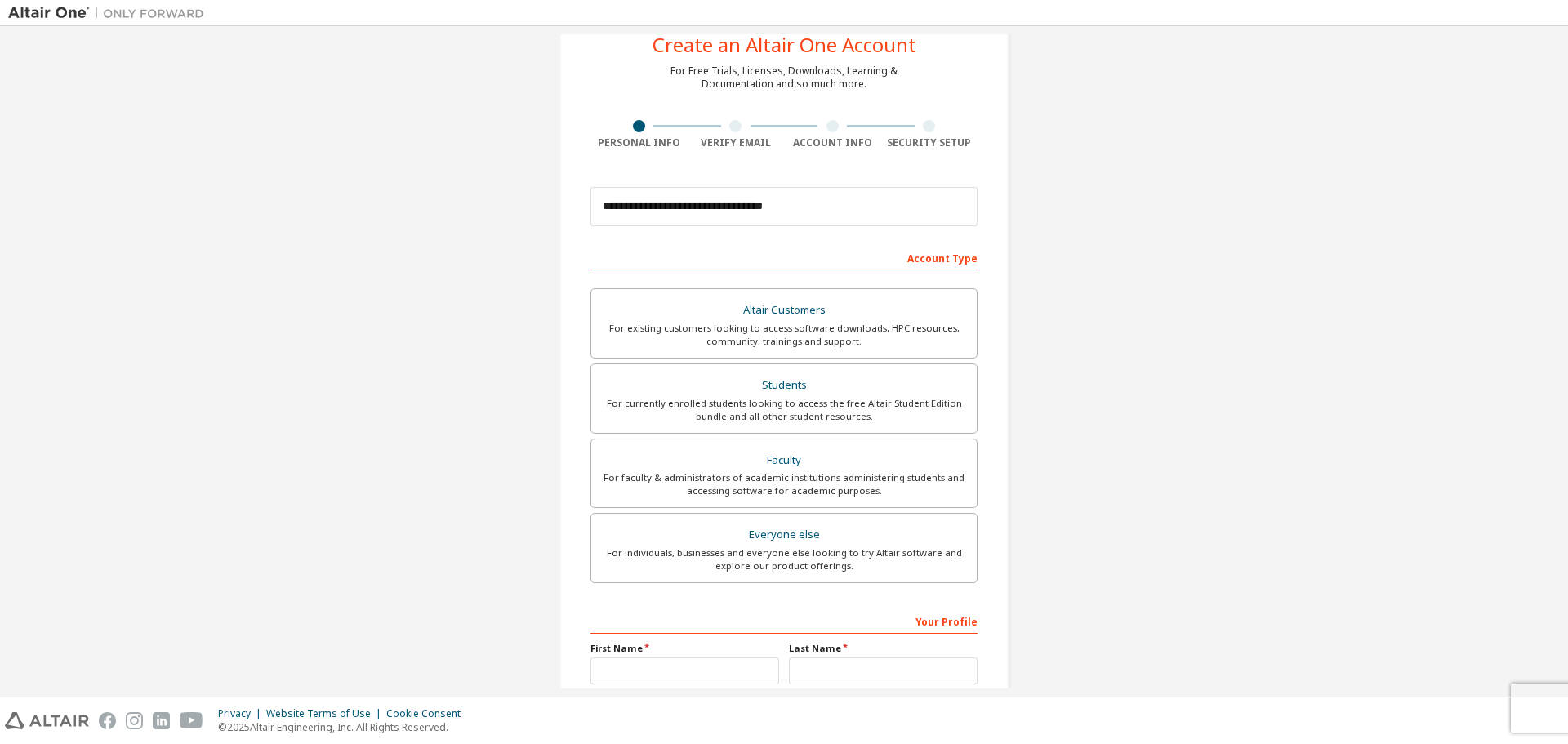
scroll to position [0, 0]
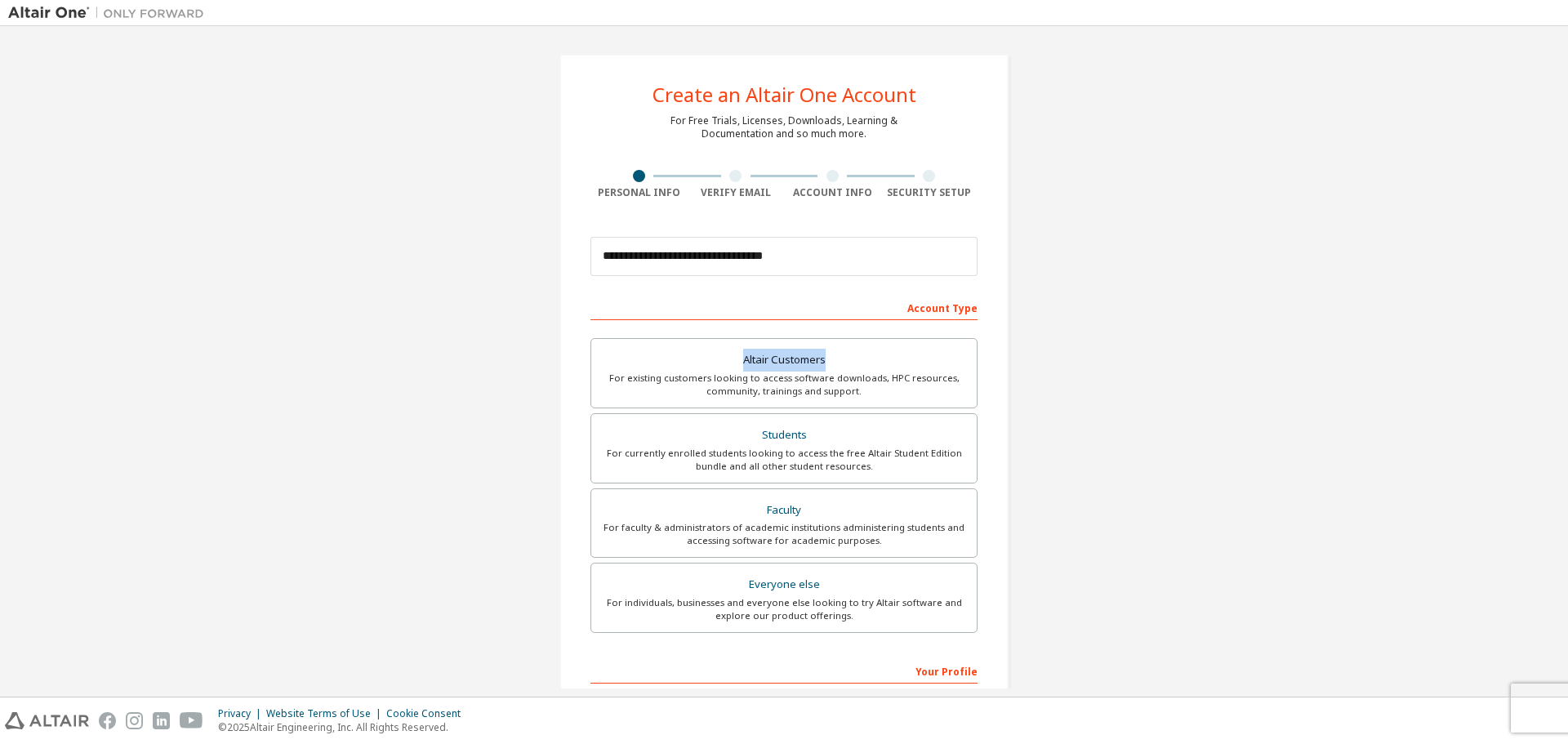
drag, startPoint x: 1549, startPoint y: 302, endPoint x: 1555, endPoint y: 342, distance: 40.4
click at [1555, 342] on div "**********" at bounding box center [783, 361] width 1551 height 655
click at [1304, 395] on div "**********" at bounding box center [783, 466] width 1551 height 865
click at [894, 458] on div "For currently enrolled students looking to access the free Altair Student Editi…" at bounding box center [783, 460] width 366 height 26
click at [892, 521] on div "For faculty & administrators of academic institutions administering students an…" at bounding box center [783, 534] width 366 height 26
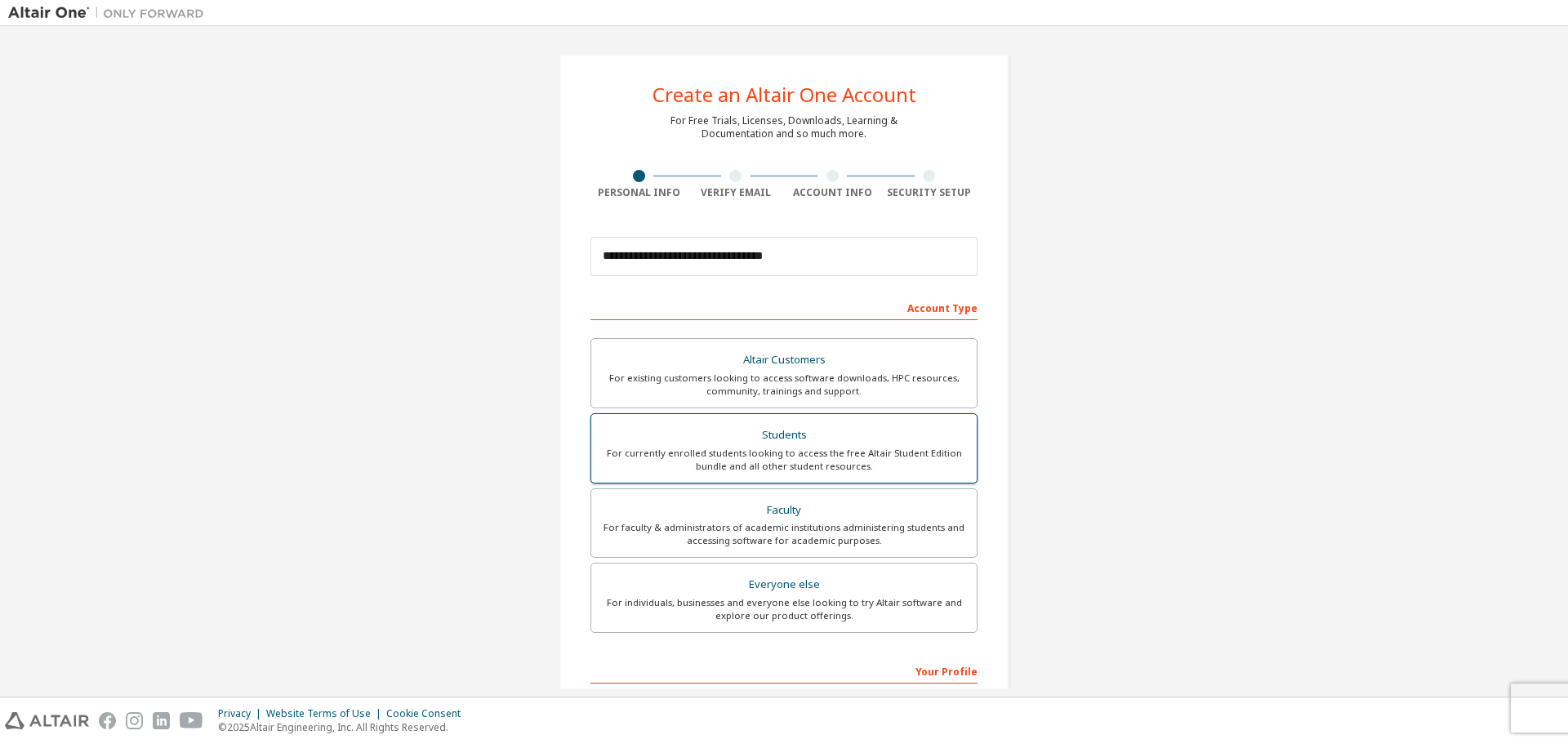
click at [835, 452] on div "For currently enrolled students looking to access the free Altair Student Editi…" at bounding box center [783, 460] width 366 height 26
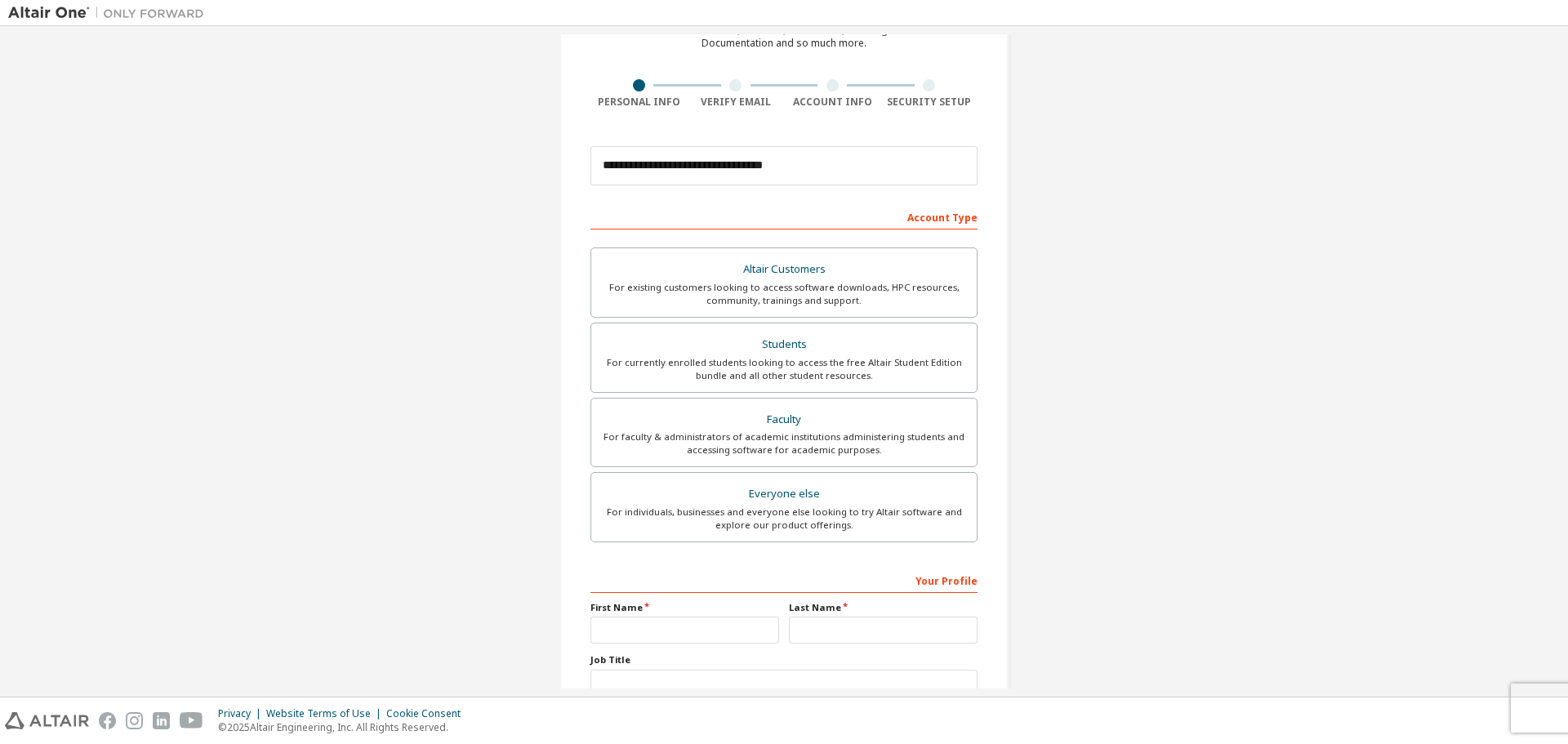
scroll to position [157, 0]
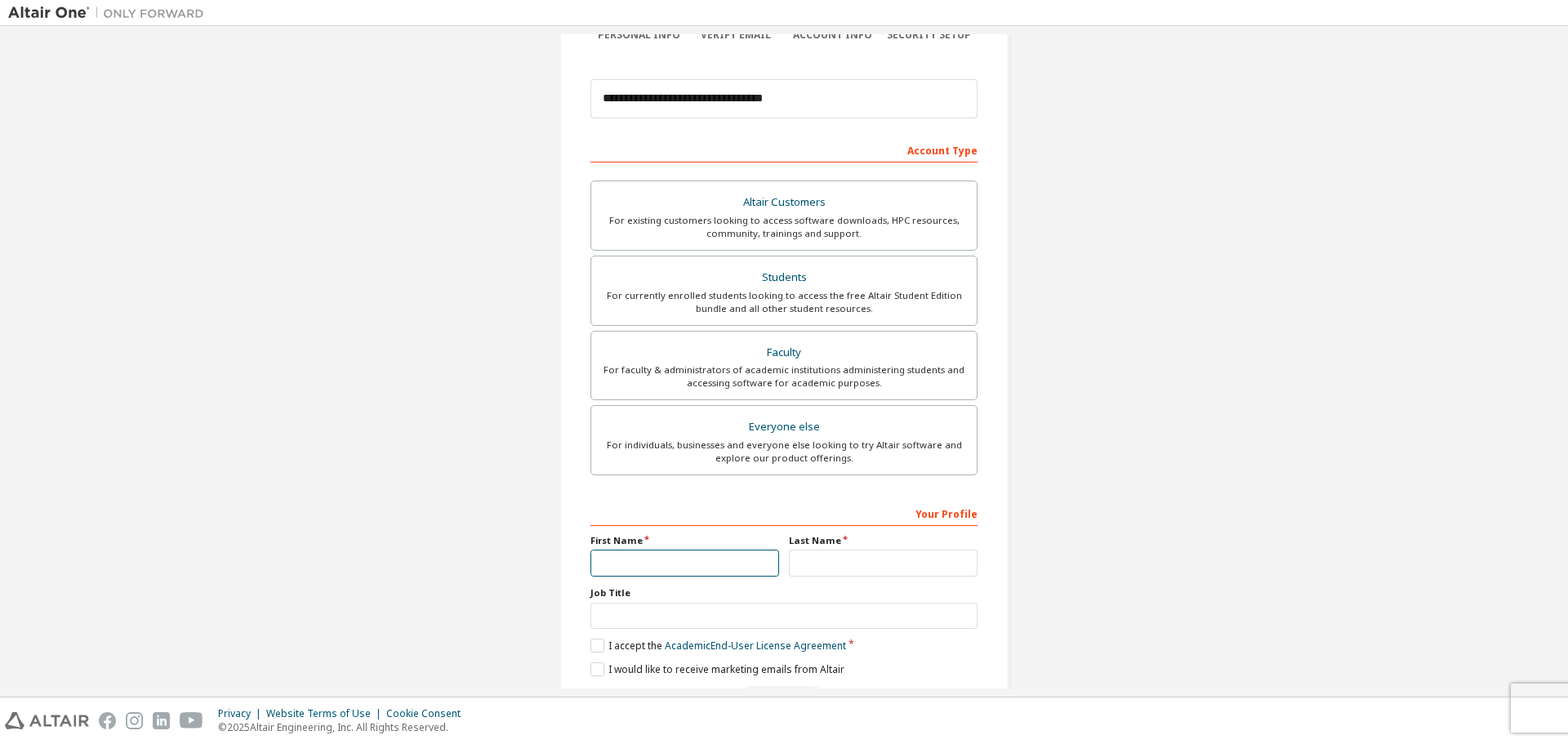
click at [652, 562] on input "text" at bounding box center [684, 563] width 189 height 27
type input "*"
type input "*****"
click at [879, 553] on input "text" at bounding box center [882, 563] width 189 height 27
type input "*****"
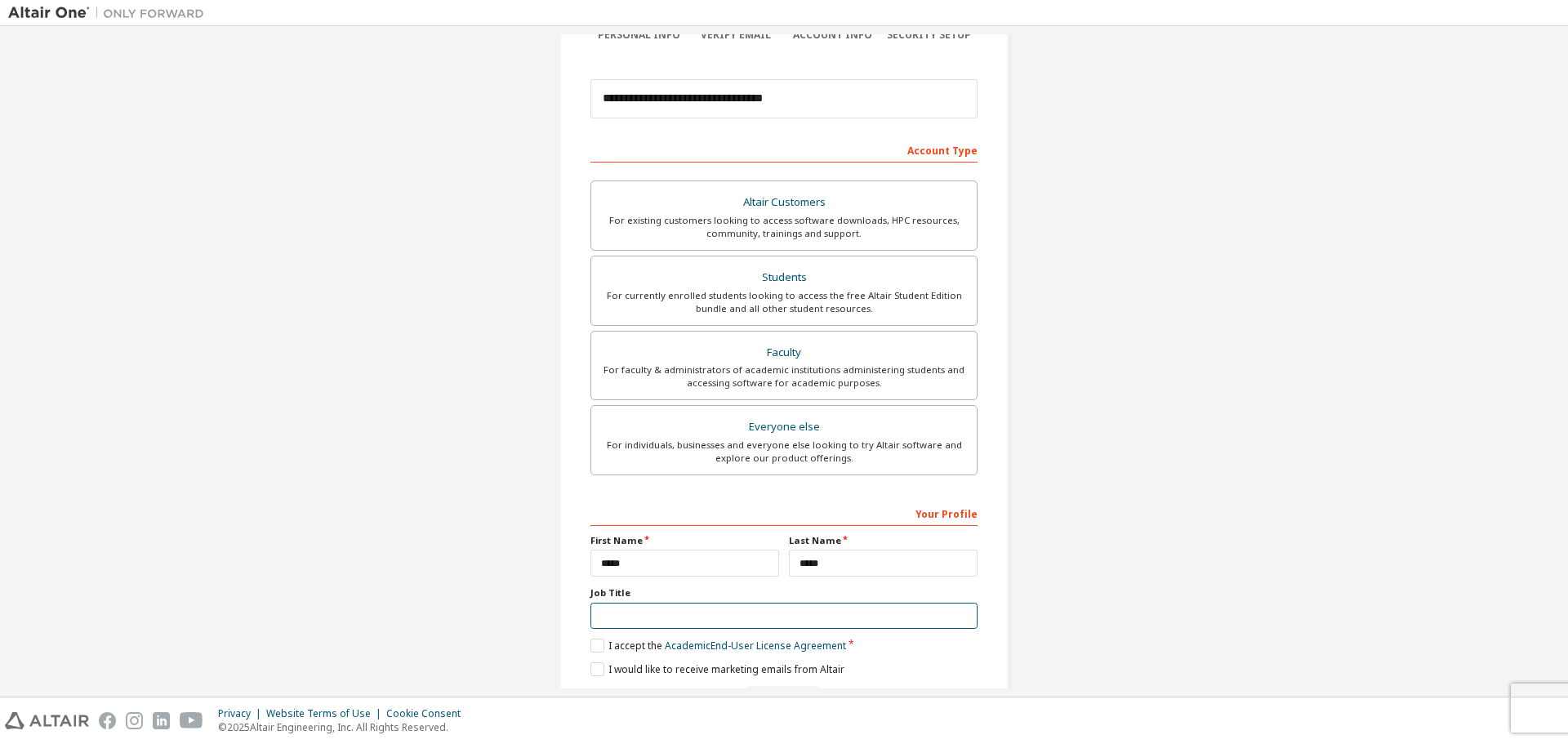
click at [698, 622] on input "text" at bounding box center [783, 616] width 387 height 27
type input "********"
click at [604, 645] on label "I accept the Academic End-User License Agreement" at bounding box center [718, 646] width 256 height 14
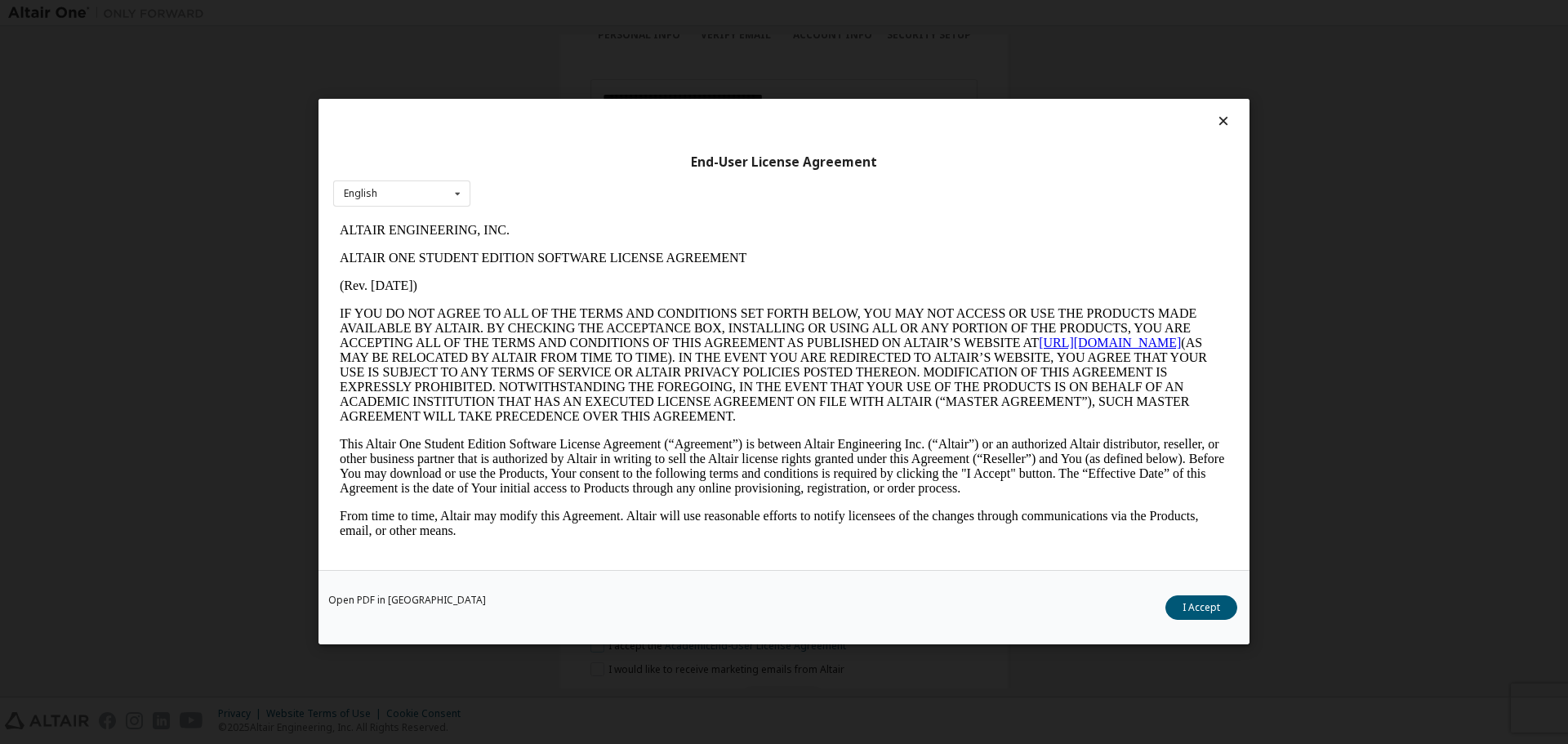
scroll to position [0, 0]
click at [1219, 618] on button "I Accept" at bounding box center [1201, 608] width 72 height 24
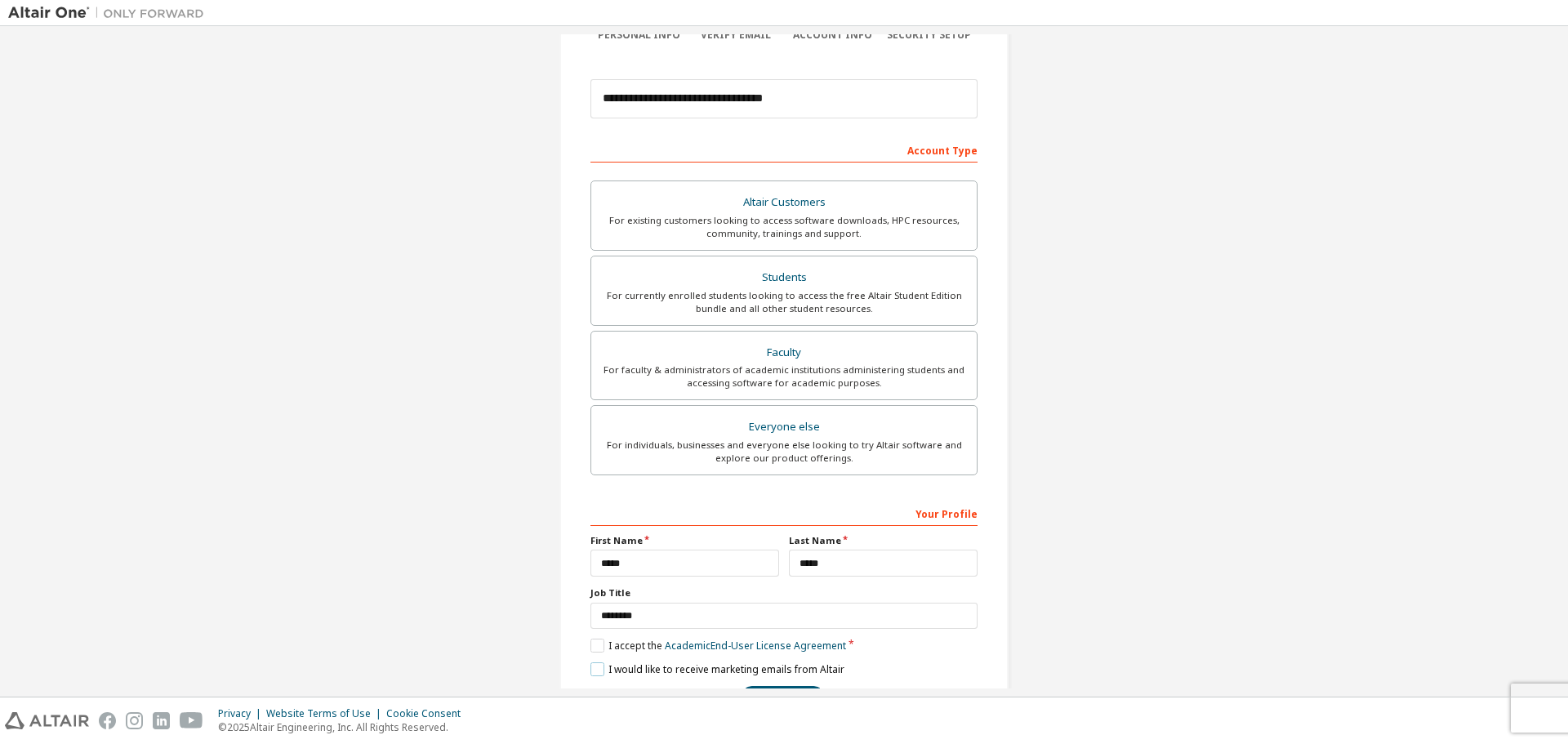
click at [598, 672] on label "I would like to receive marketing emails from Altair" at bounding box center [717, 670] width 254 height 14
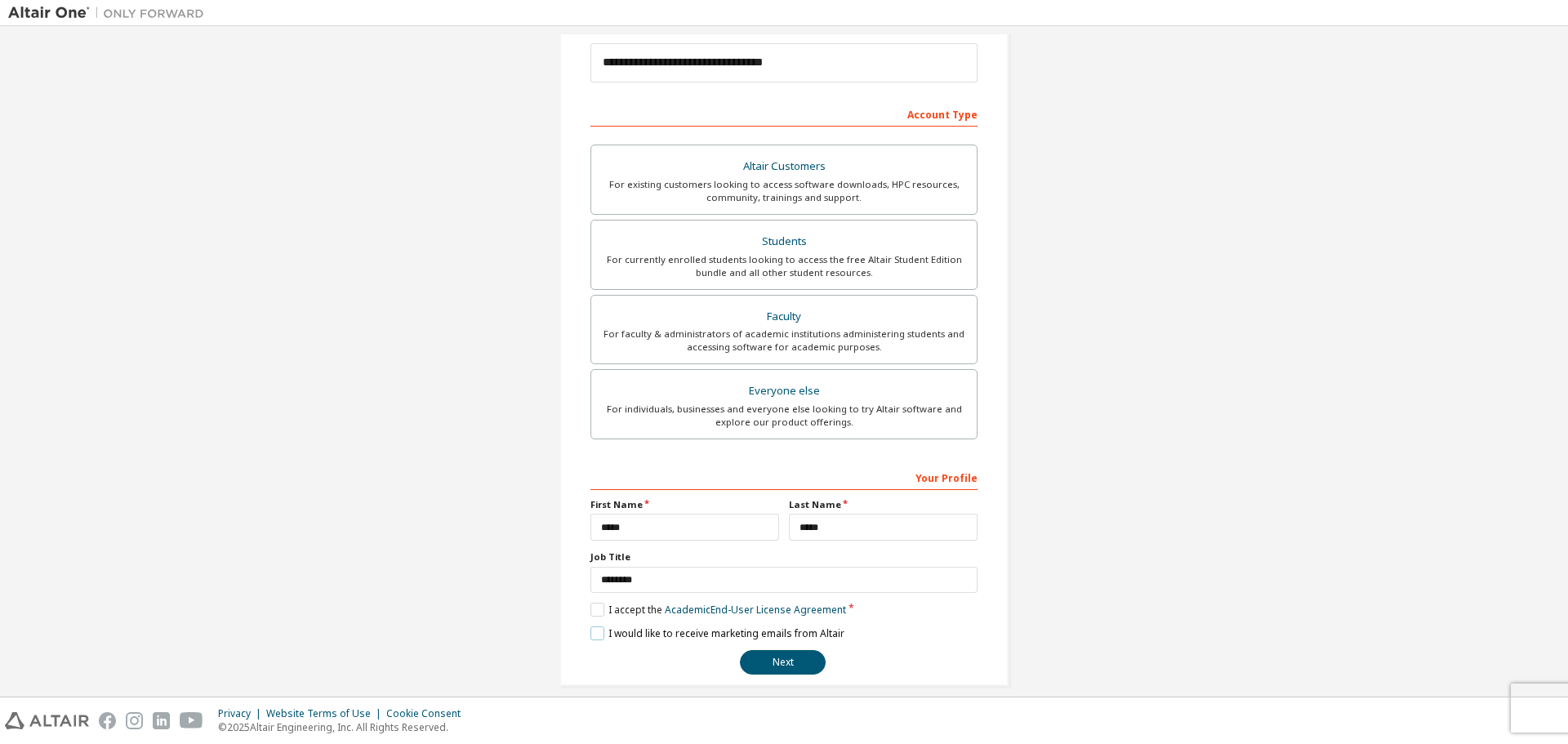
scroll to position [211, 0]
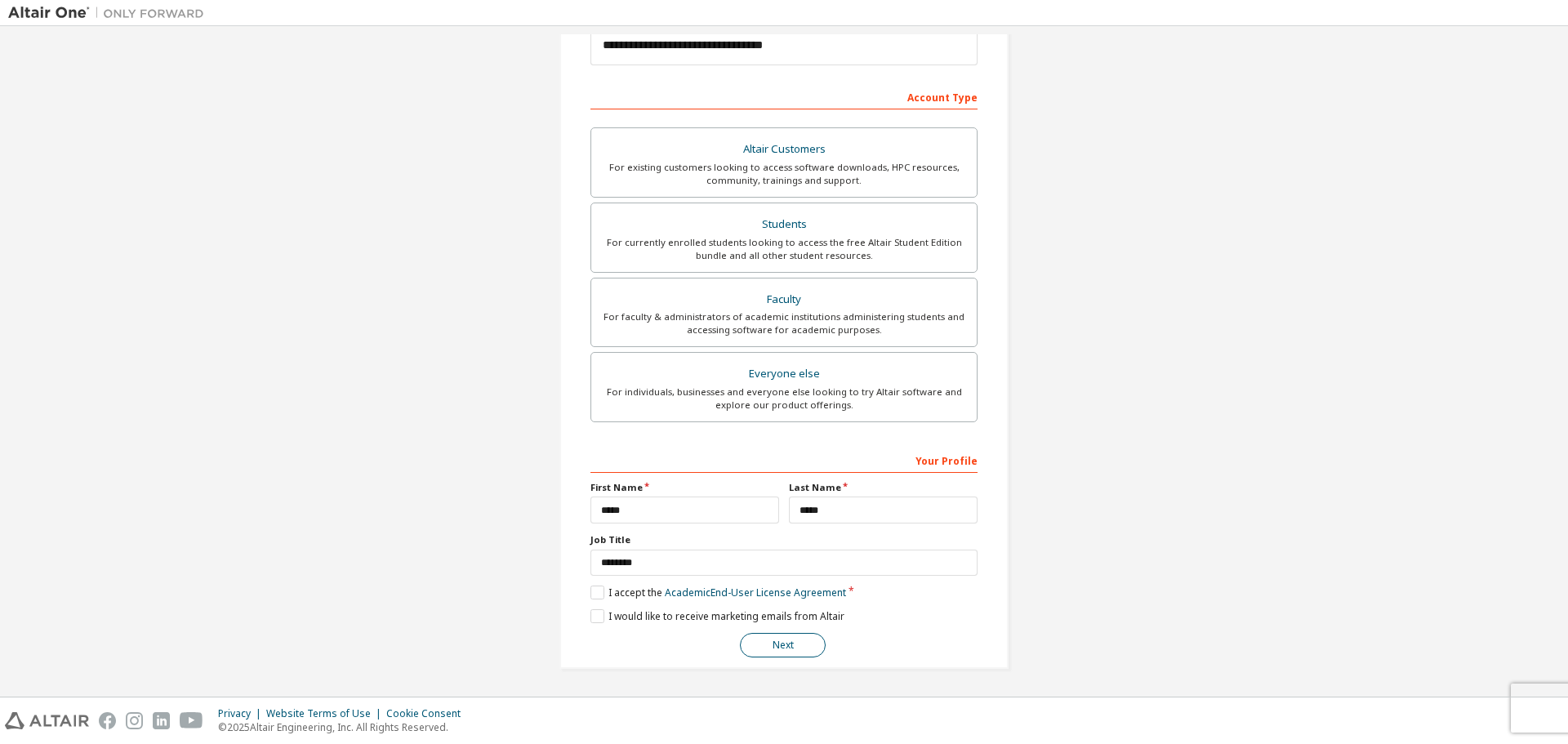
click at [753, 642] on button "Next" at bounding box center [782, 645] width 86 height 24
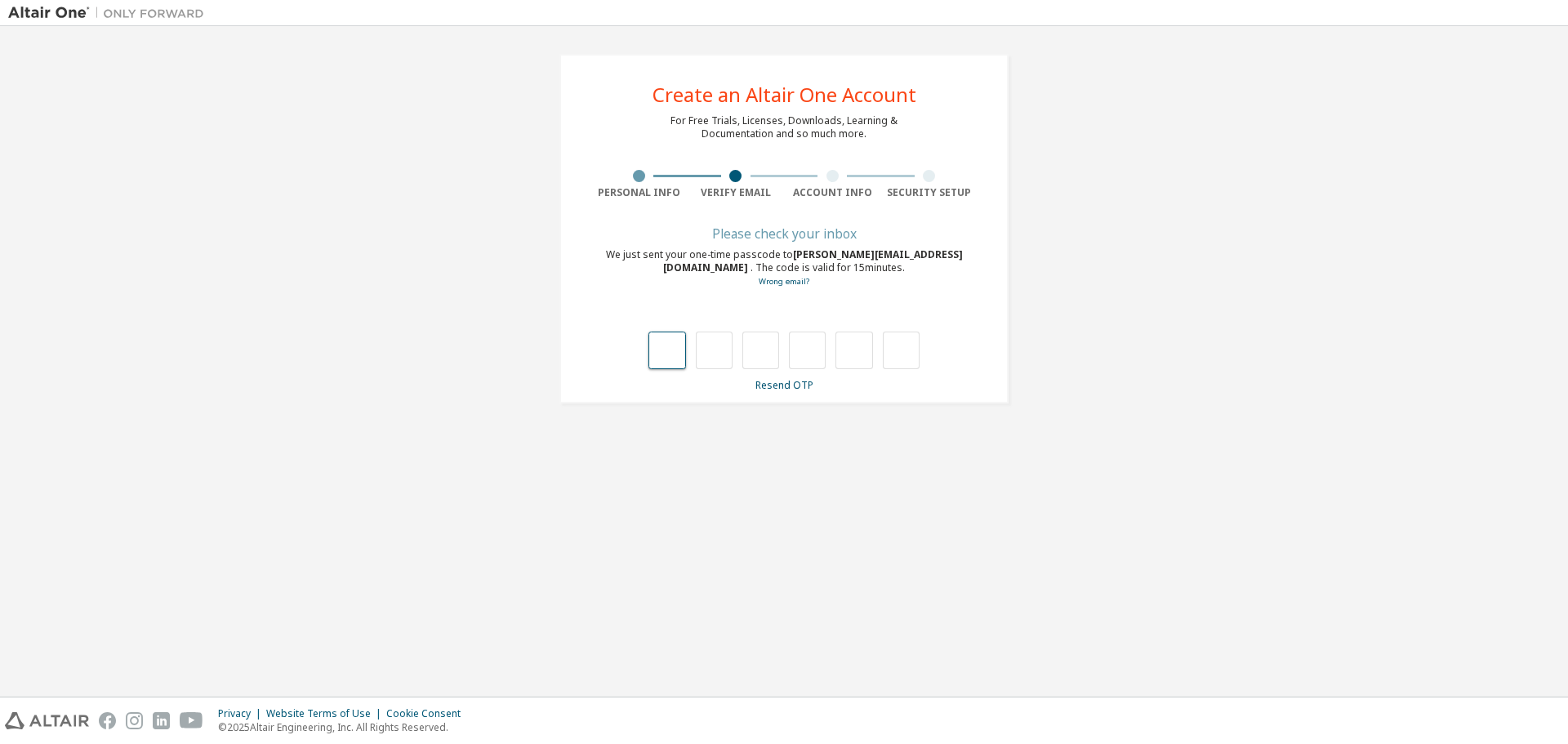
type input "*"
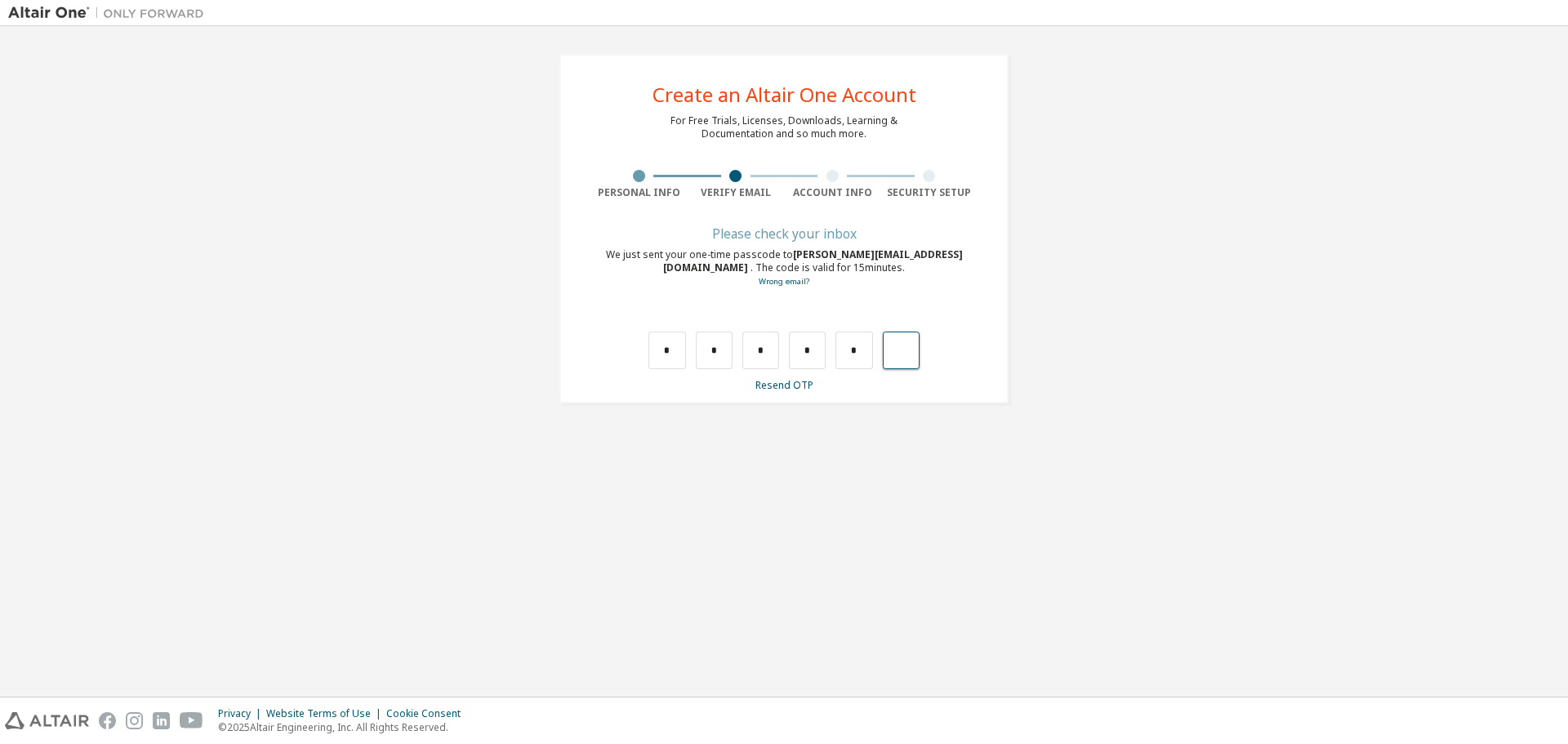
type input "*"
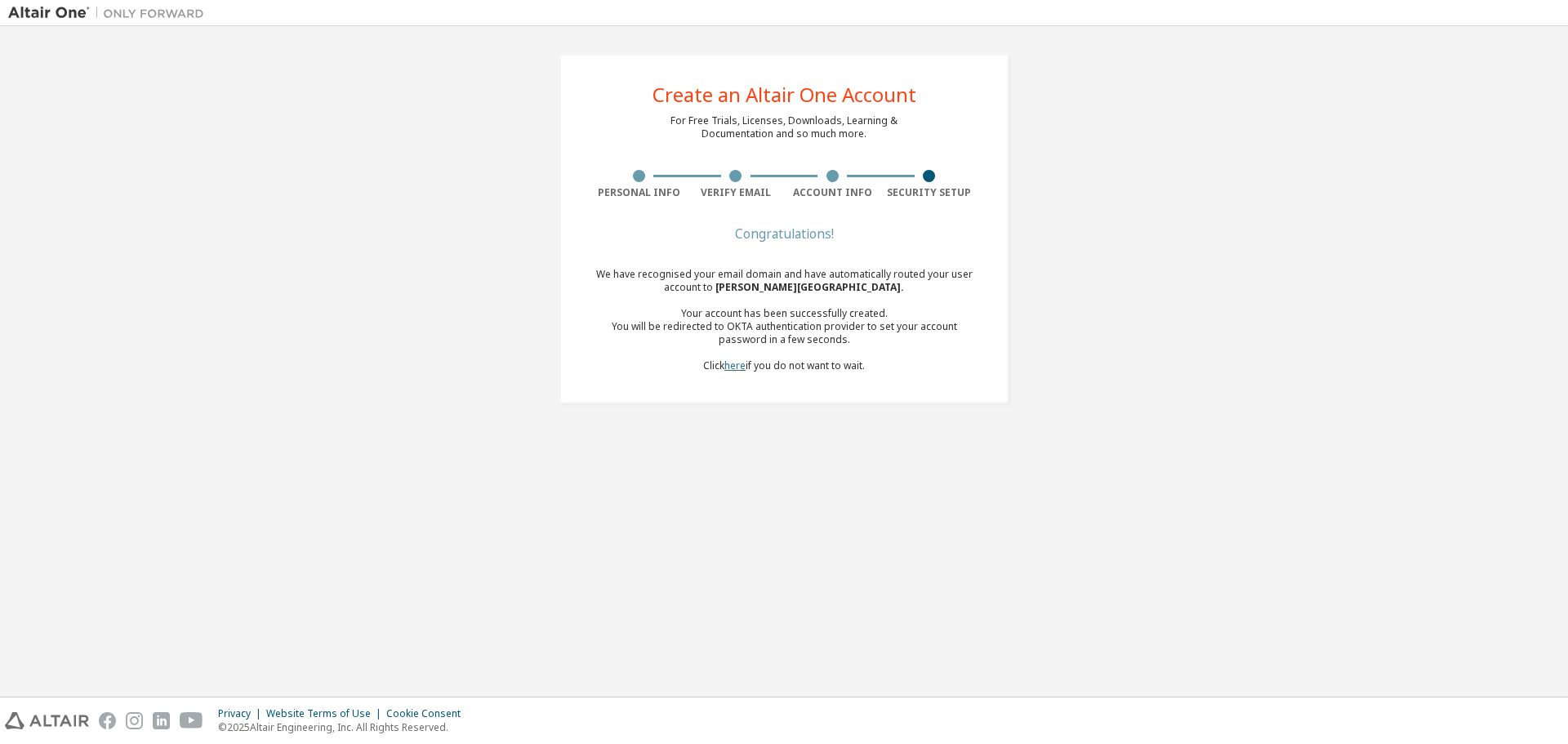
click at [742, 366] on link "here" at bounding box center [735, 366] width 21 height 14
